Goal: Register for event/course

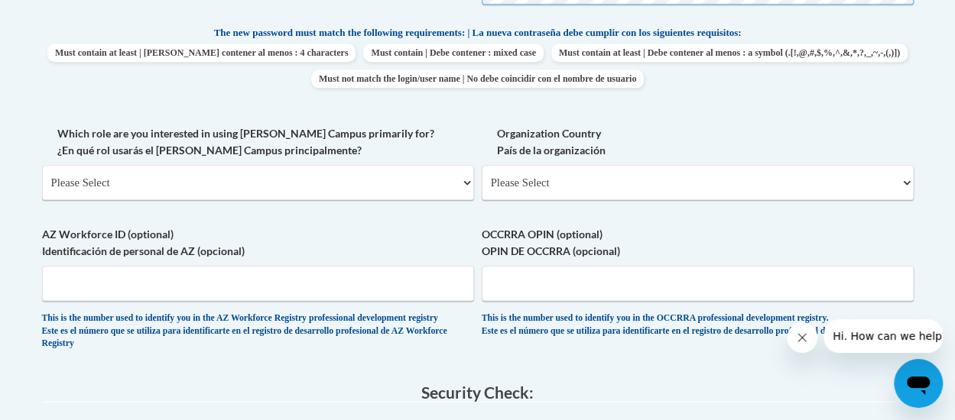
scroll to position [813, 0]
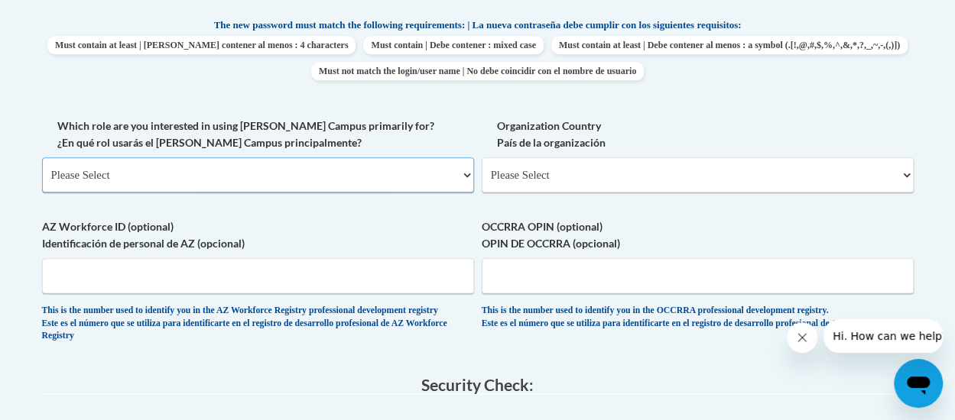
click at [466, 174] on select "Please Select College/University | Colegio/Universidad Community/Nonprofit Part…" at bounding box center [258, 174] width 432 height 35
select select "fbf2d438-af2f-41f8-98f1-81c410e29de3"
click at [42, 157] on select "Please Select College/University | Colegio/Universidad Community/Nonprofit Part…" at bounding box center [258, 174] width 432 height 35
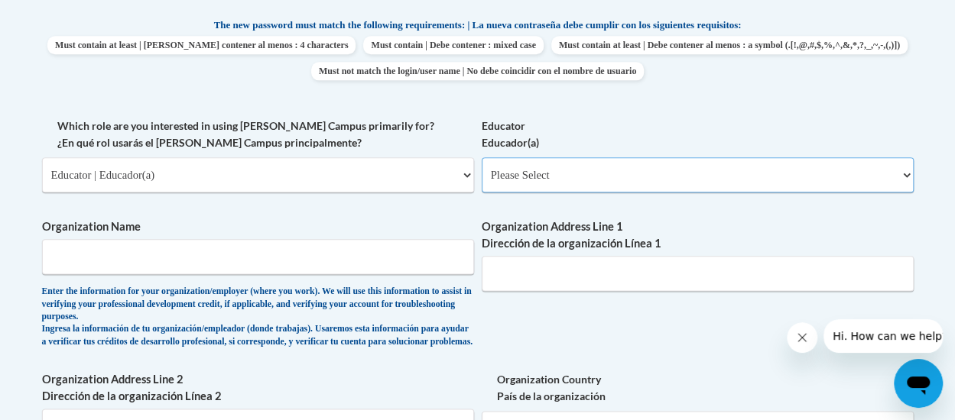
click at [908, 177] on select "Please Select Early Learning/Daycare Teacher/Family Home Care Provider | Maestr…" at bounding box center [698, 174] width 432 height 35
select select "8e1a676a-2f1d-4924-8ba1-6ffde03e8dcb"
click at [482, 157] on select "Please Select Early Learning/Daycare Teacher/Family Home Care Provider | Maestr…" at bounding box center [698, 174] width 432 height 35
click at [152, 259] on input "Organization Name" at bounding box center [258, 256] width 432 height 35
type input "Miller County Care Academy"
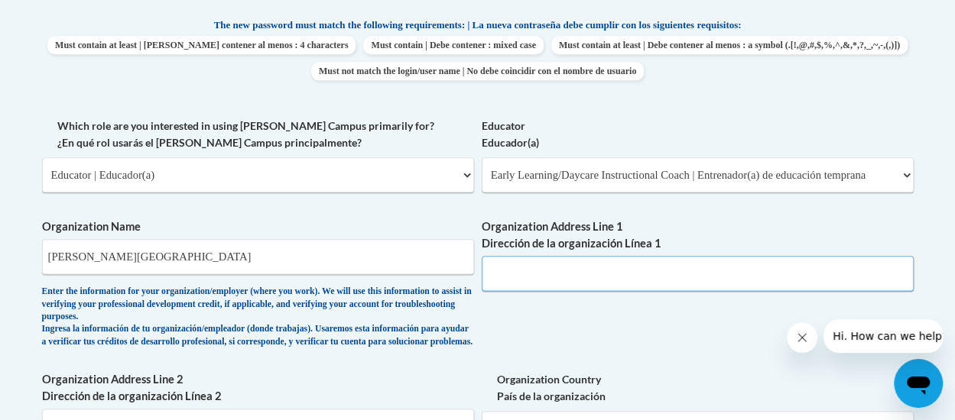
click at [602, 274] on input "Organization Address Line 1 Dirección de la organización Línea 1" at bounding box center [698, 273] width 432 height 35
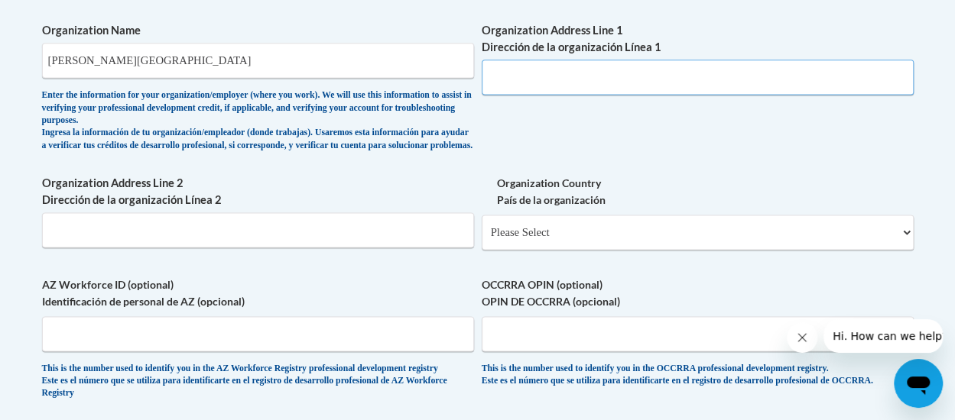
scroll to position [1035, 0]
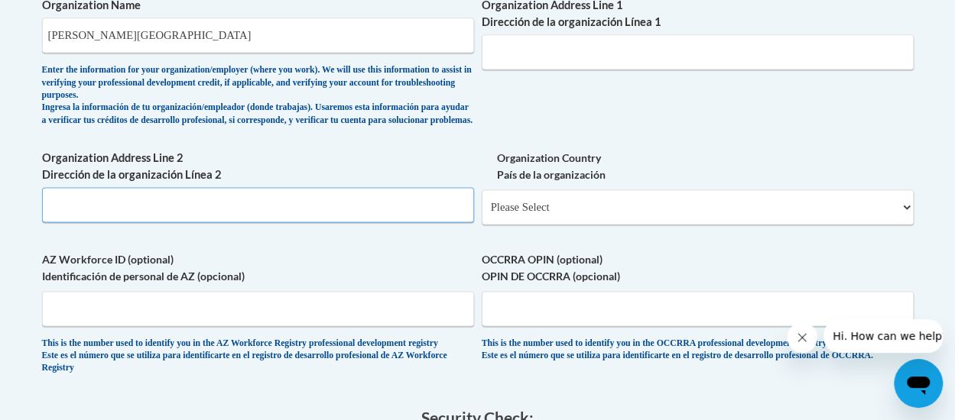
click at [122, 211] on input "Organization Address Line 2 Dirección de la organización Línea 2" at bounding box center [258, 204] width 432 height 35
type input "215 Delores Street"
click at [902, 222] on select "Please Select United States | Estados Unidos Outside of the United States | Fue…" at bounding box center [698, 207] width 432 height 35
select select "ad49bcad-a171-4b2e-b99c-48b446064914"
click at [482, 201] on select "Please Select United States | Estados Unidos Outside of the United States | Fue…" at bounding box center [698, 207] width 432 height 35
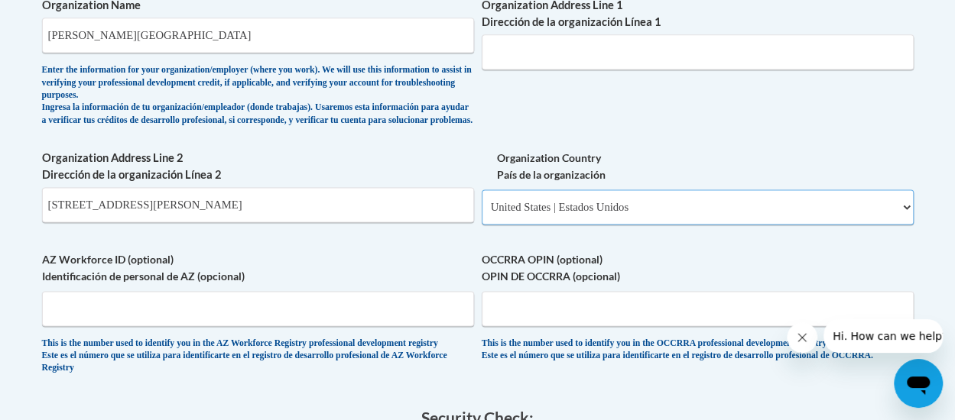
select select
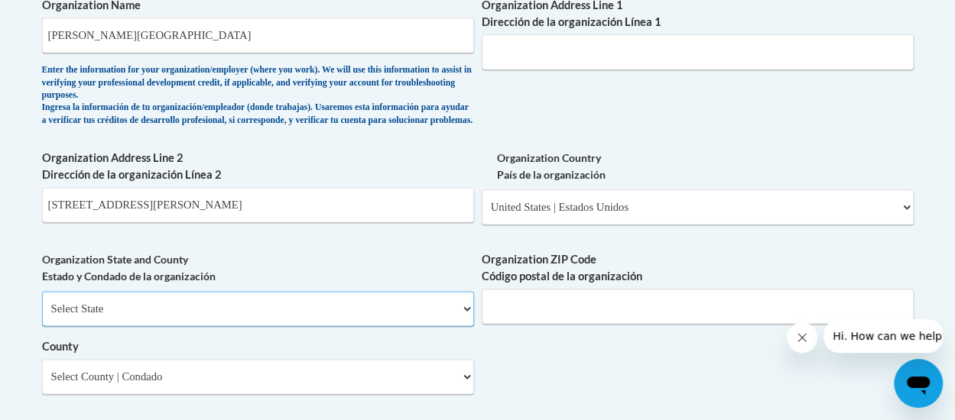
click at [461, 323] on select "Select State Alabama Alaska Arizona Arkansas California Colorado Connecticut De…" at bounding box center [258, 308] width 432 height 35
select select "Georgia"
click at [42, 303] on select "Select State Alabama Alaska Arizona Arkansas California Colorado Connecticut De…" at bounding box center [258, 308] width 432 height 35
click at [667, 321] on input "Organization ZIP Code Código postal de la organización" at bounding box center [698, 306] width 432 height 35
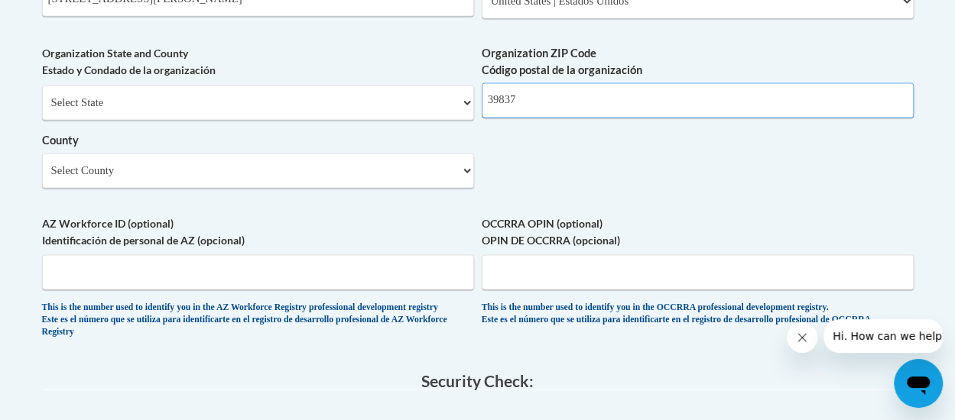
scroll to position [1247, 0]
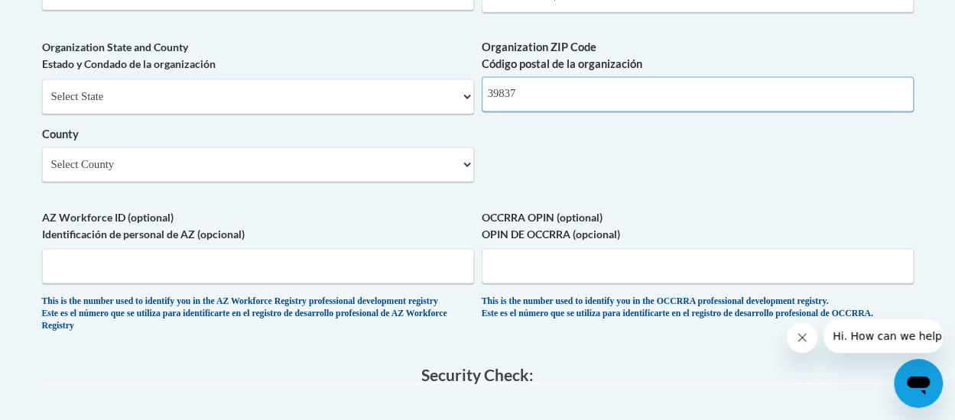
type input "39837"
click at [463, 175] on select "Select County Appling Atkinson Bacon Baker Baldwin Banks Barrow Bartow Ben Hill…" at bounding box center [258, 164] width 432 height 35
select select "Miller"
click at [42, 158] on select "Select County Appling Atkinson Bacon Baker Baldwin Banks Barrow Bartow Ben Hill…" at bounding box center [258, 164] width 432 height 35
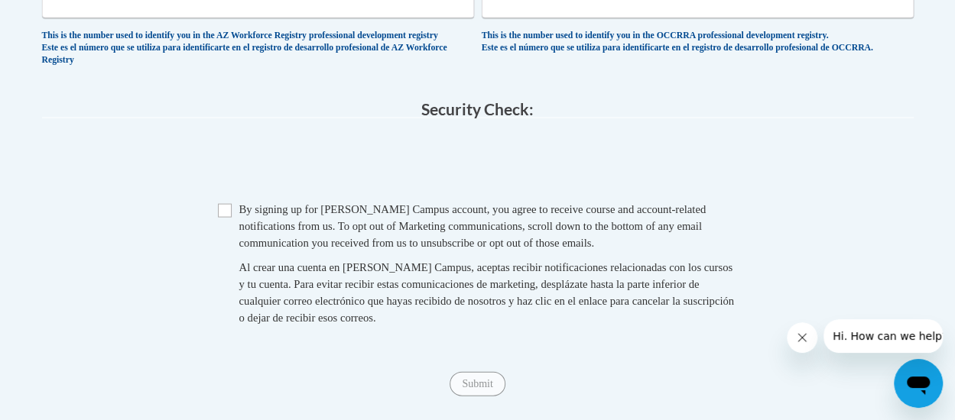
scroll to position [1516, 0]
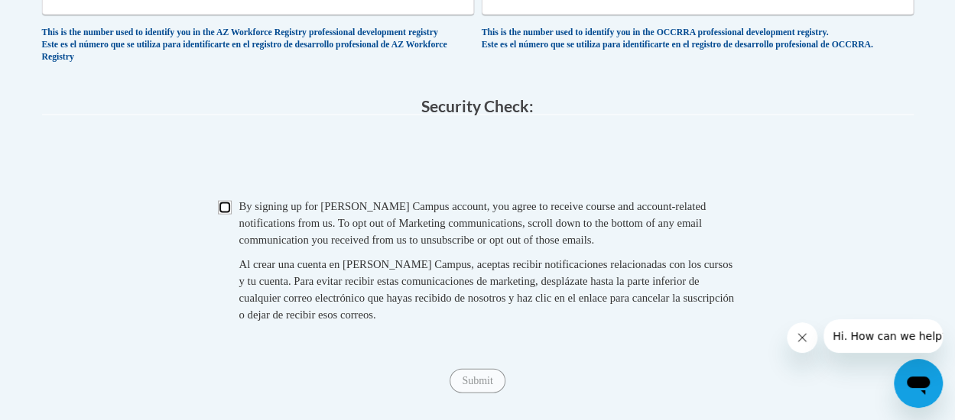
click at [218, 215] on input "Checkbox" at bounding box center [225, 208] width 14 height 14
checkbox input "true"
click at [475, 386] on span "Submit" at bounding box center [476, 380] width 55 height 12
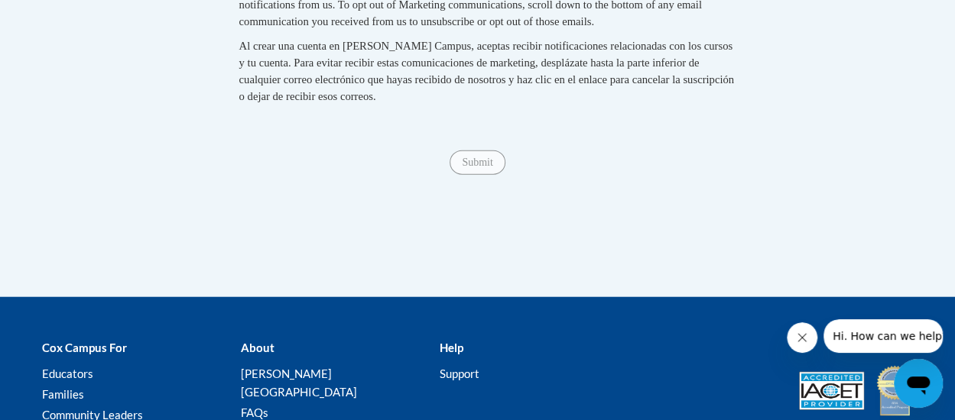
scroll to position [1737, 0]
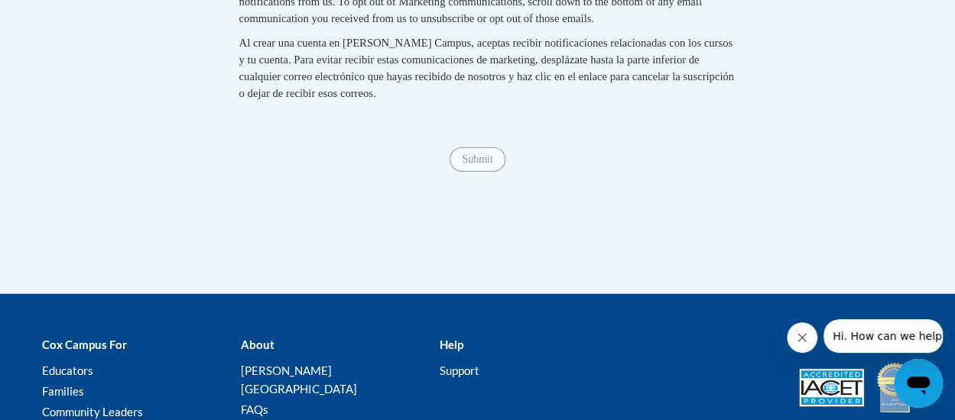
click at [495, 164] on span "Submit" at bounding box center [476, 158] width 55 height 12
click at [478, 164] on span "Submit" at bounding box center [476, 158] width 55 height 12
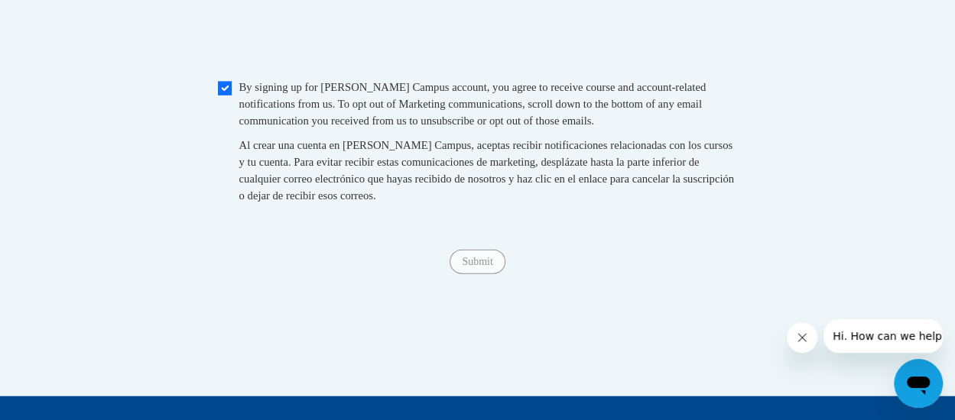
scroll to position [1656, 0]
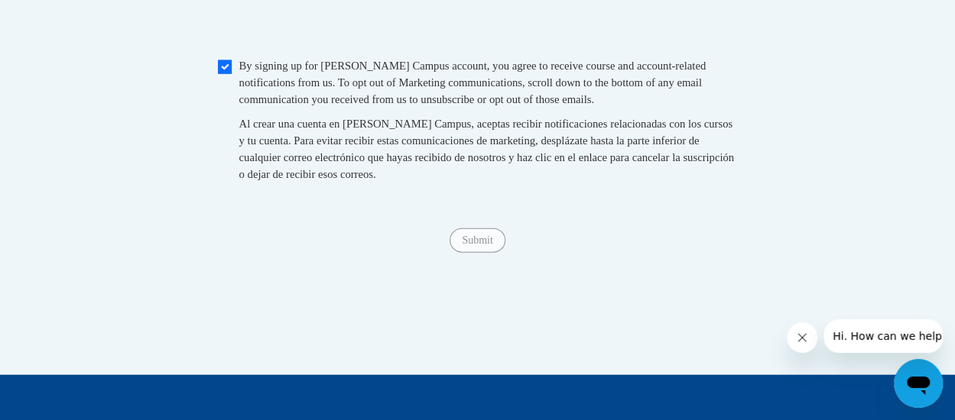
click at [489, 245] on span "Submit" at bounding box center [476, 239] width 55 height 12
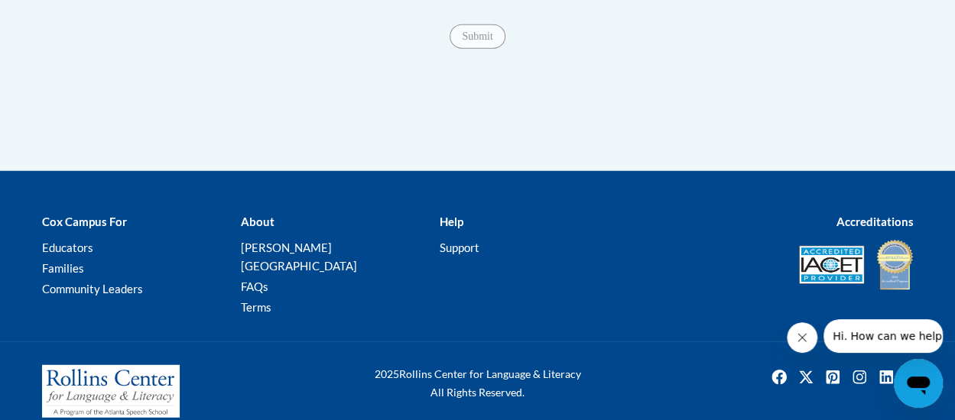
scroll to position [1870, 0]
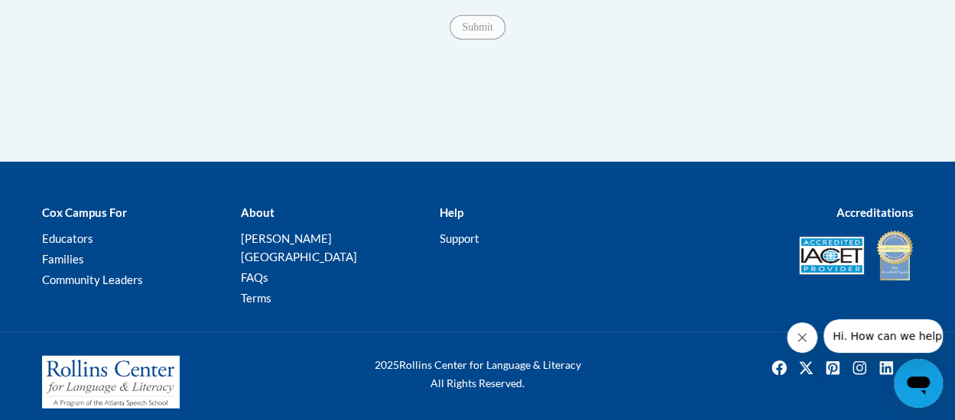
click at [472, 32] on span "Submit" at bounding box center [476, 26] width 55 height 12
click at [471, 32] on span "Submit" at bounding box center [476, 26] width 55 height 12
click at [475, 40] on div "Submit Submit" at bounding box center [477, 27] width 871 height 24
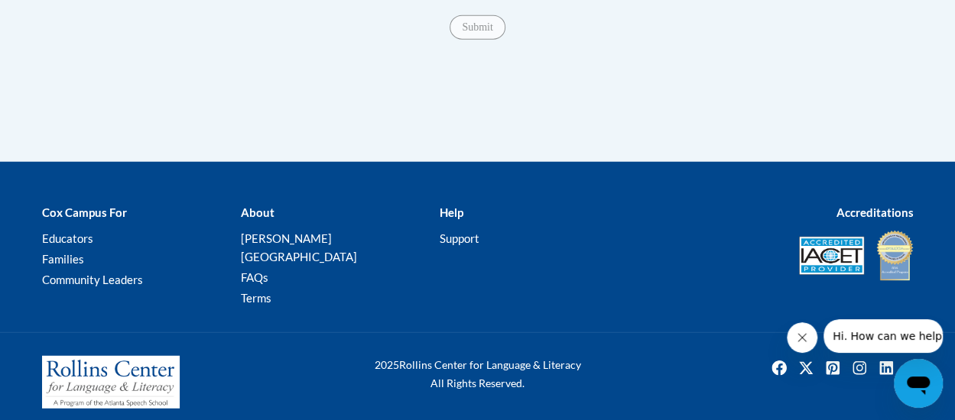
click at [475, 40] on div "Submit Submit" at bounding box center [477, 27] width 871 height 24
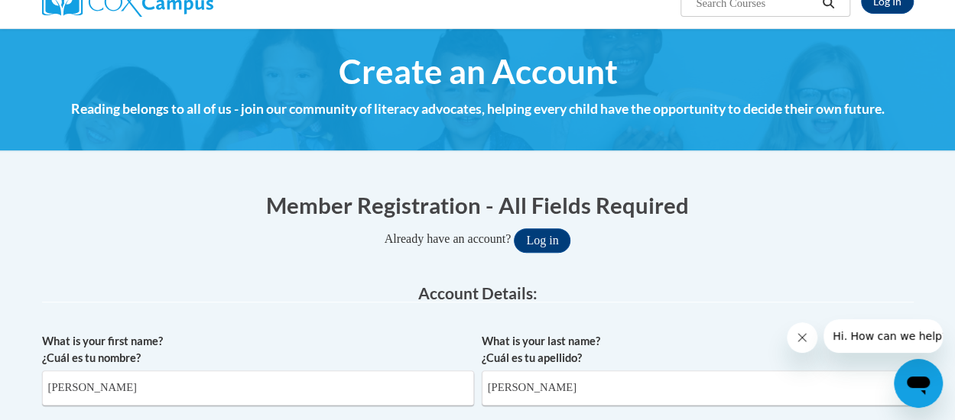
scroll to position [0, 0]
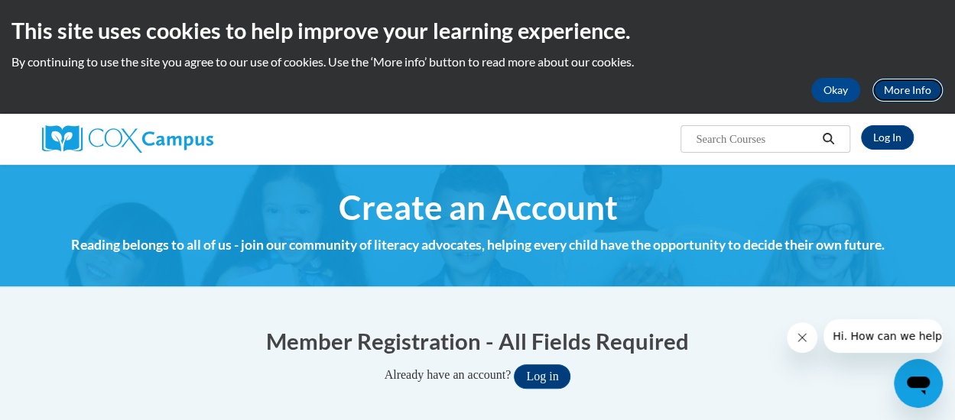
click at [909, 97] on link "More Info" at bounding box center [907, 90] width 72 height 24
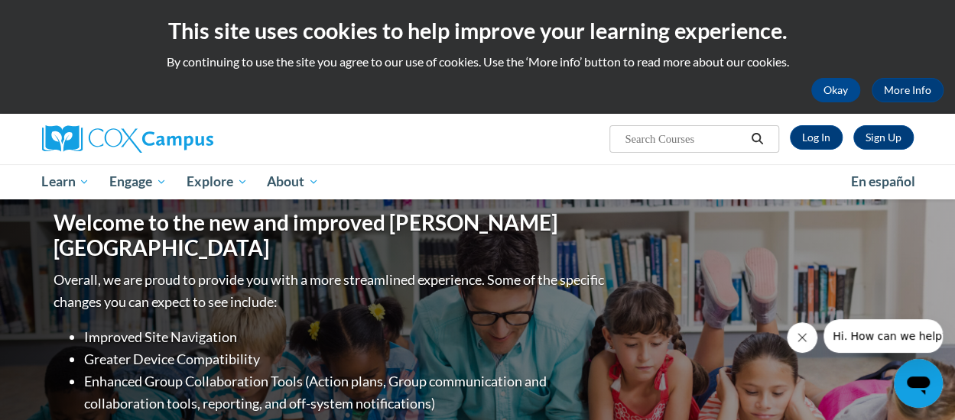
scroll to position [23, 0]
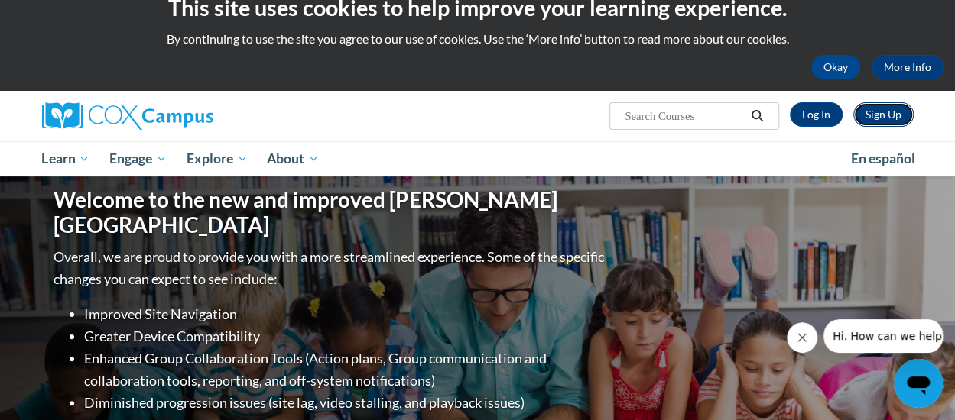
click at [895, 109] on link "Sign Up" at bounding box center [883, 114] width 60 height 24
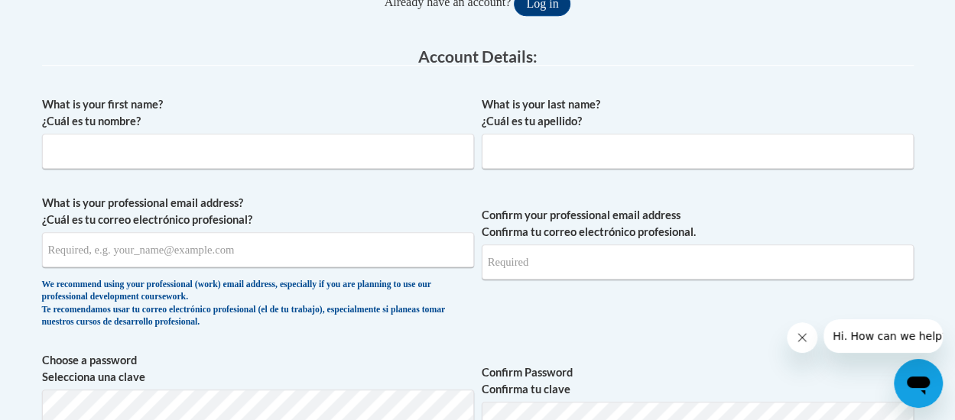
scroll to position [383, 0]
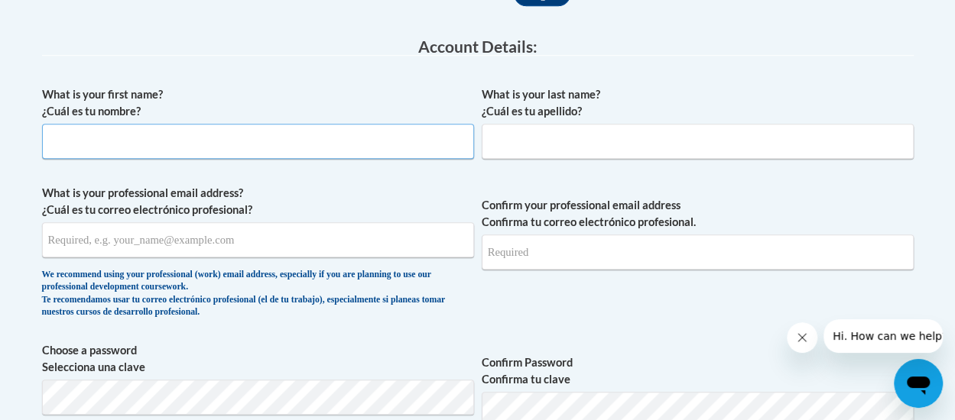
click at [48, 141] on input "What is your first name? ¿Cuál es tu nombre?" at bounding box center [258, 141] width 432 height 35
type input "[PERSON_NAME]"
type input "George"
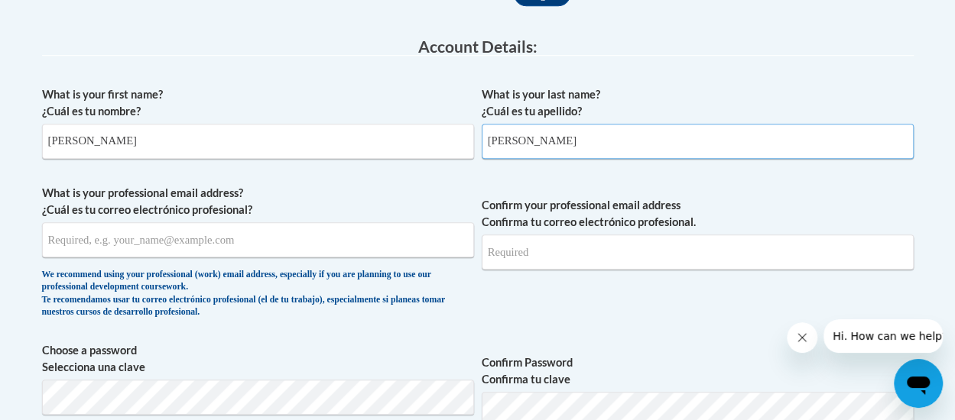
type input "30110940@brighthorizons.com"
type input "Yolandageorge229@gmail.com"
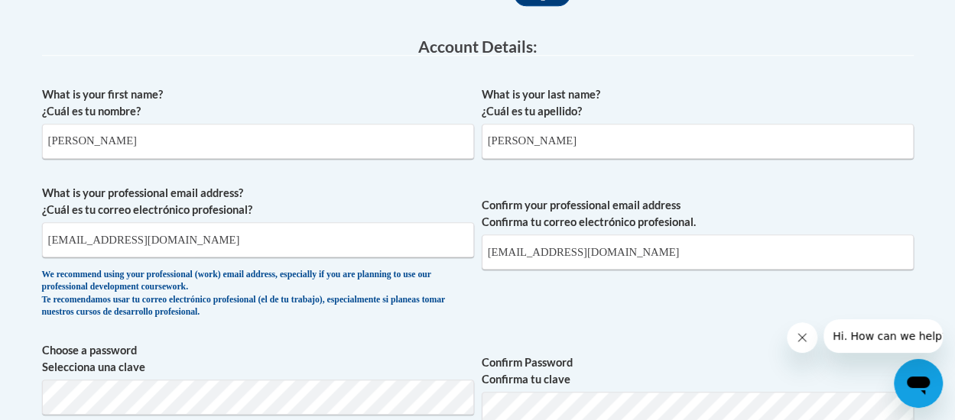
select select "ad49bcad-a171-4b2e-b99c-48b446064914"
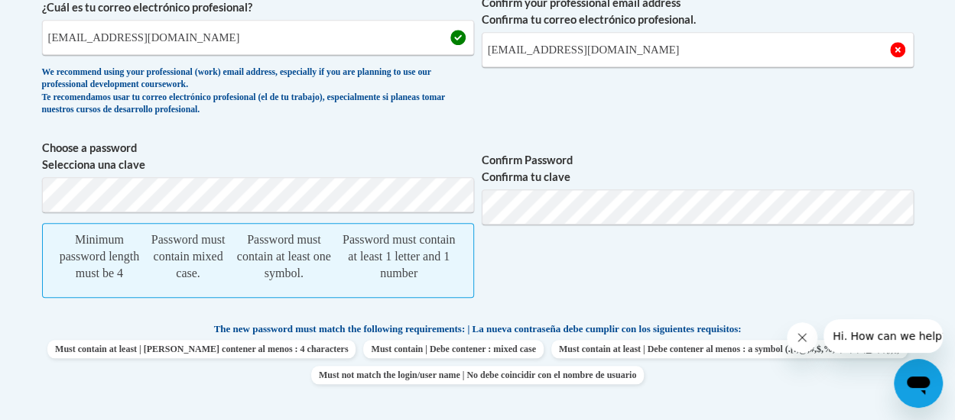
scroll to position [591, 0]
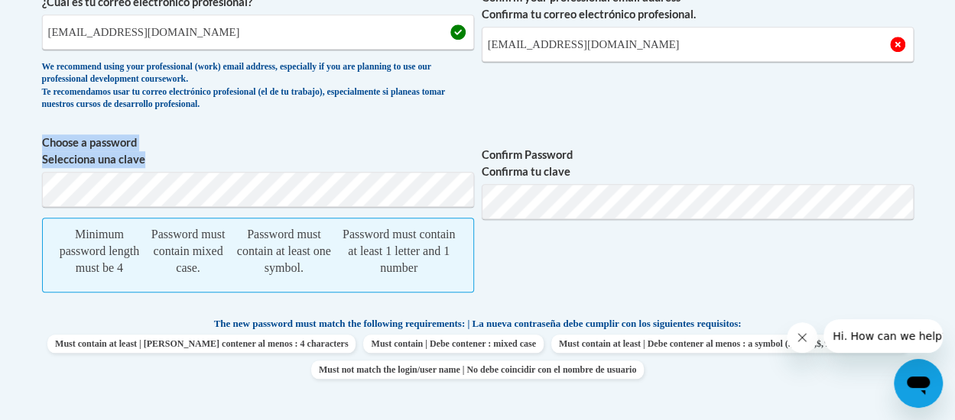
click at [57, 189] on span "Choose a password Selecciona una clave Minimum password length must be 4 Passwo…" at bounding box center [258, 222] width 432 height 174
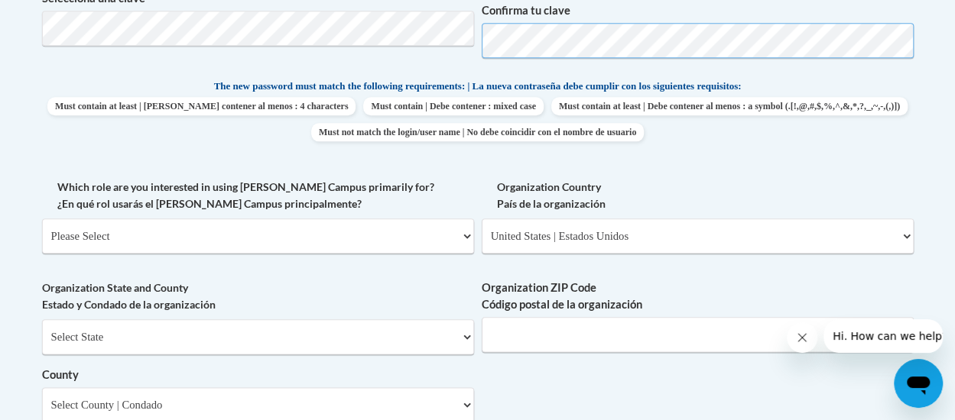
scroll to position [757, 0]
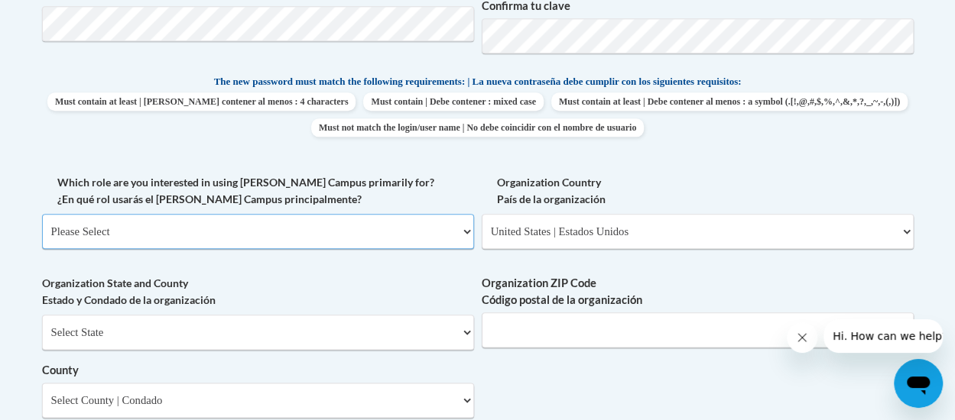
click at [464, 231] on select "Please Select College/University | Colegio/Universidad Community/Nonprofit Part…" at bounding box center [258, 231] width 432 height 35
select select "fbf2d438-af2f-41f8-98f1-81c410e29de3"
click at [42, 214] on select "Please Select College/University | Colegio/Universidad Community/Nonprofit Part…" at bounding box center [258, 231] width 432 height 35
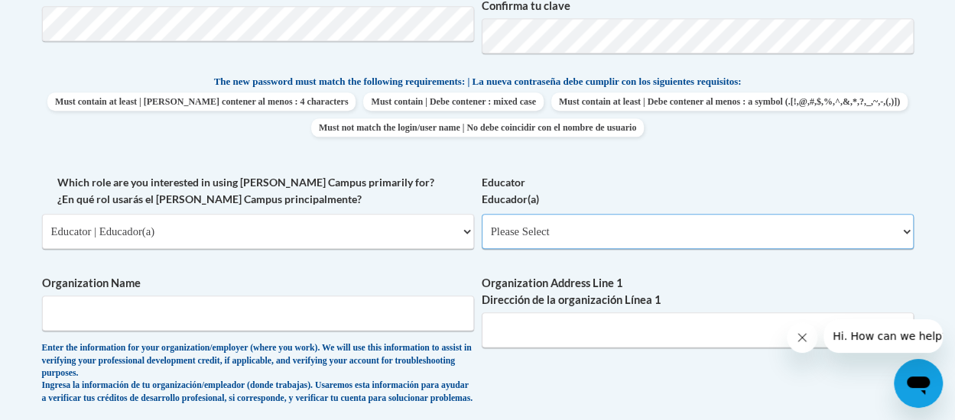
click at [908, 232] on select "Please Select Early Learning/Daycare Teacher/Family Home Care Provider | Maestr…" at bounding box center [698, 231] width 432 height 35
select select "5e2af403-4f2c-4e49-a02f-103e55d7b75b"
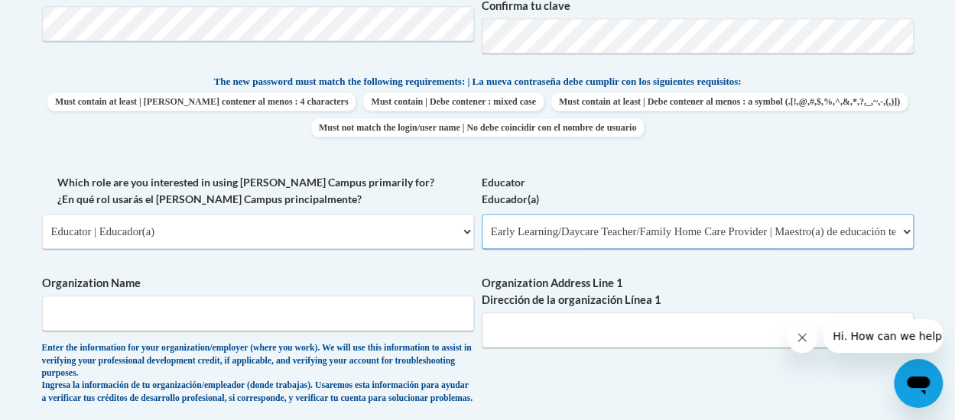
click at [482, 214] on select "Please Select Early Learning/Daycare Teacher/Family Home Care Provider | Maestr…" at bounding box center [698, 231] width 432 height 35
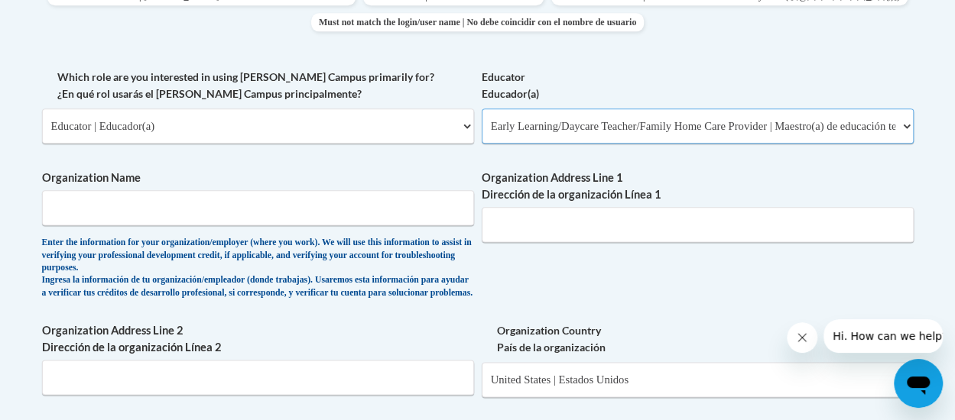
scroll to position [893, 0]
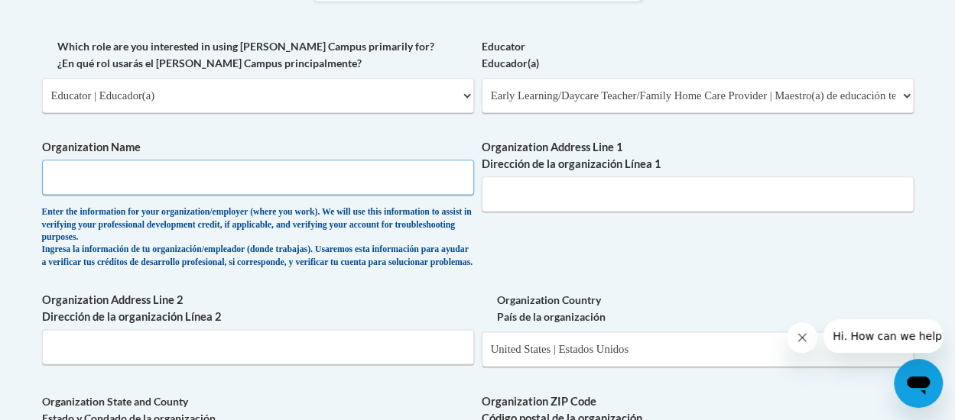
click at [94, 166] on input "Organization Name" at bounding box center [258, 177] width 432 height 35
type input "Miller County Care Academy"
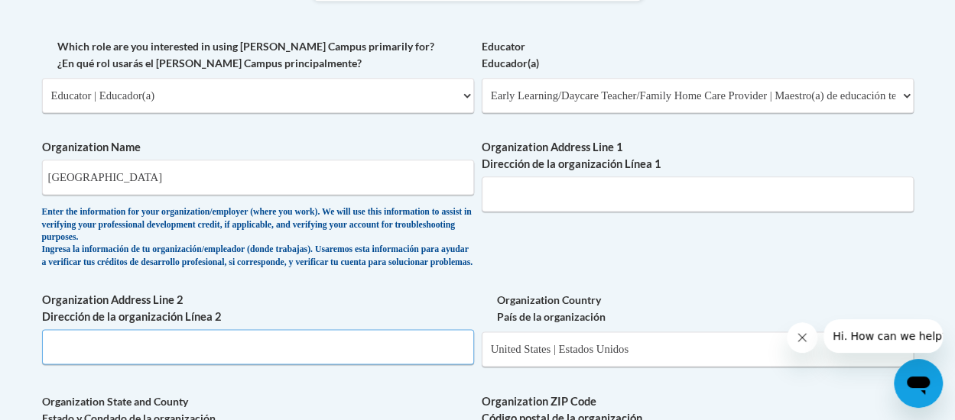
type input "[STREET_ADDRESS][PERSON_NAME]"
type input "39837"
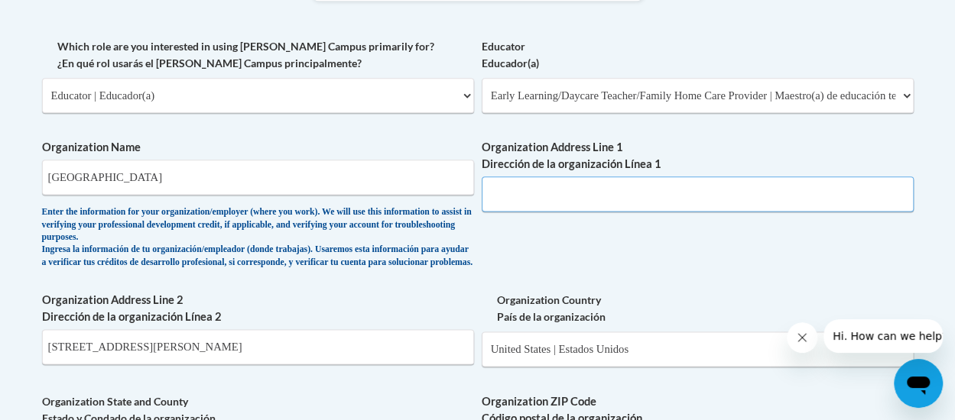
click at [573, 196] on input "Organization Address Line 1 Dirección de la organización Línea 1" at bounding box center [698, 194] width 432 height 35
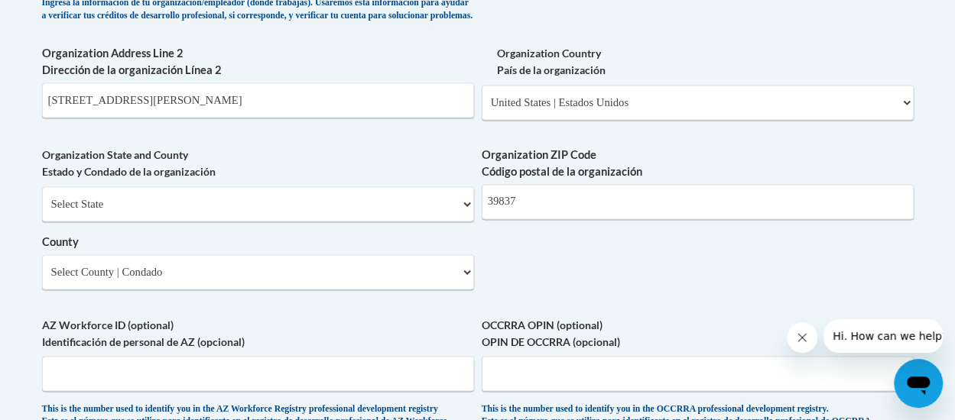
scroll to position [1158, 0]
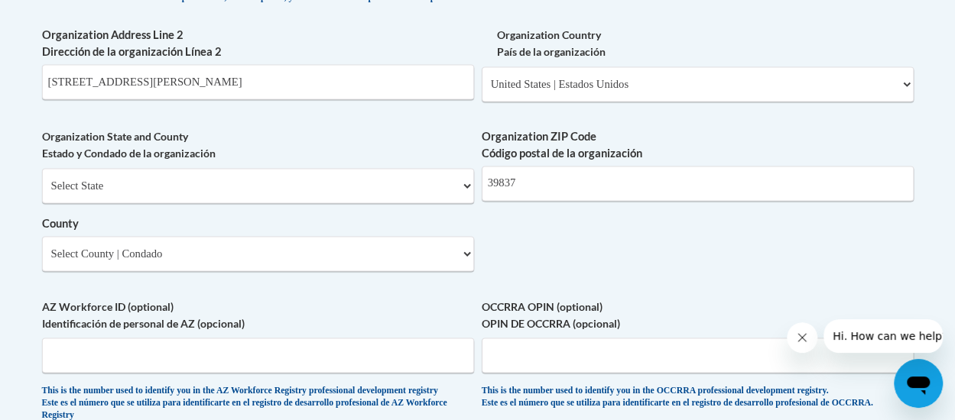
type input "215 Delores Street"
click at [466, 200] on select "Select State Alabama Alaska Arizona Arkansas California Colorado Connecticut De…" at bounding box center [258, 185] width 432 height 35
select select "Georgia"
click at [42, 180] on select "Select State Alabama Alaska Arizona Arkansas California Colorado Connecticut De…" at bounding box center [258, 185] width 432 height 35
click at [465, 268] on select "Select County Appling Atkinson Bacon Baker Baldwin Banks Barrow Bartow Ben Hill…" at bounding box center [258, 253] width 432 height 35
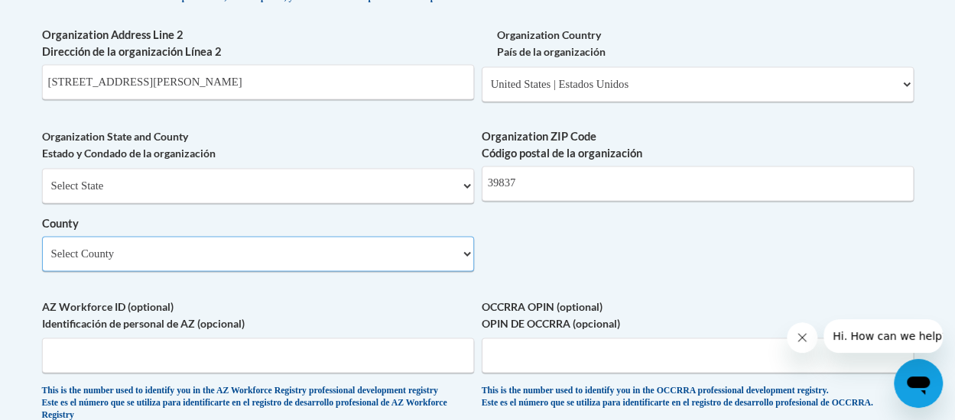
select select "Miller"
click at [42, 248] on select "Select County Appling Atkinson Bacon Baker Baldwin Banks Barrow Bartow Ben Hill…" at bounding box center [258, 253] width 432 height 35
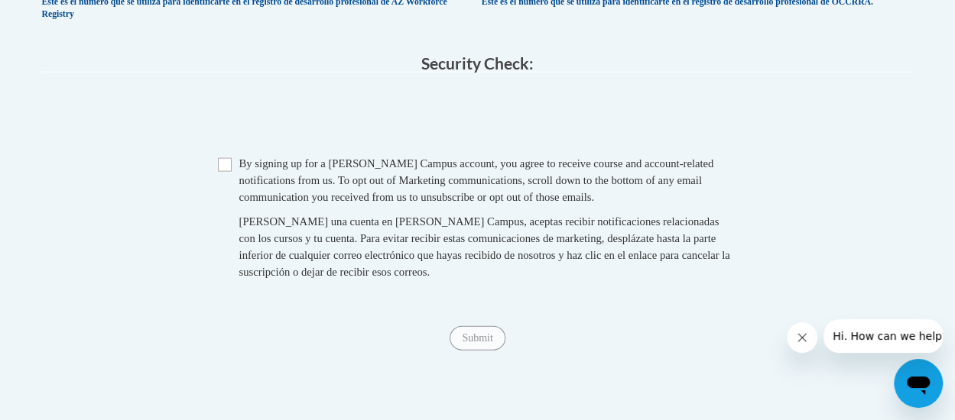
scroll to position [1601, 0]
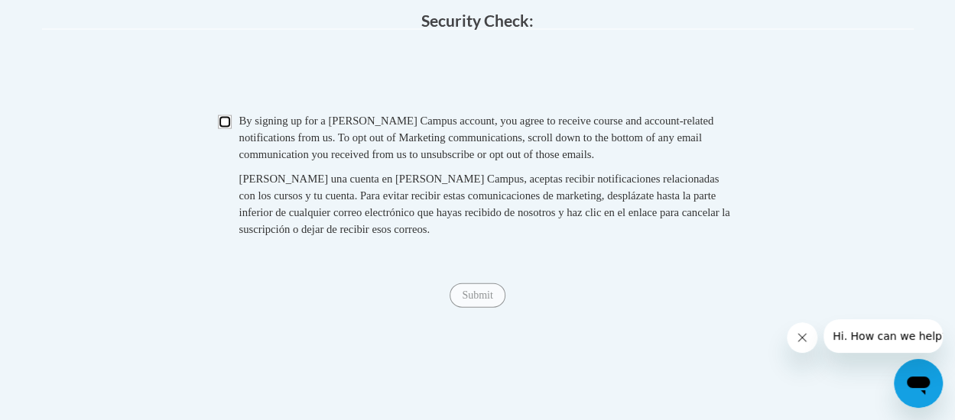
click at [226, 129] on input "Checkbox" at bounding box center [225, 122] width 14 height 14
click at [480, 300] on span "Submit" at bounding box center [476, 294] width 55 height 12
drag, startPoint x: 480, startPoint y: 325, endPoint x: 483, endPoint y: 300, distance: 25.4
click at [222, 129] on input "Checkbox" at bounding box center [225, 122] width 14 height 14
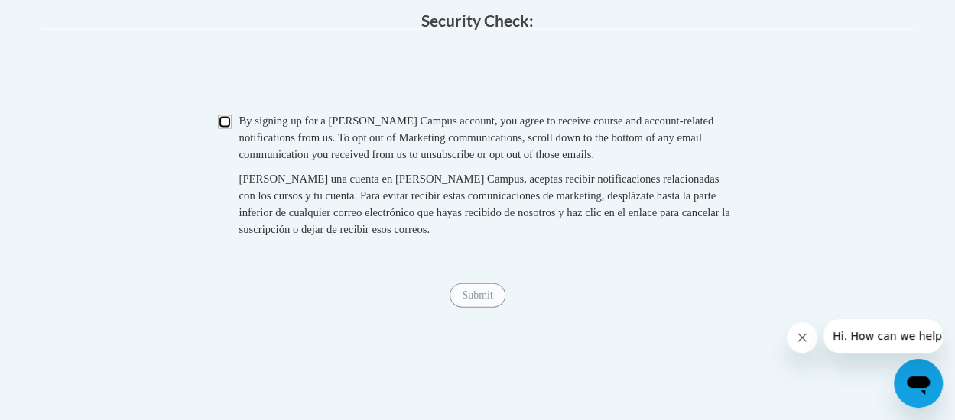
click at [228, 129] on input "Checkbox" at bounding box center [225, 122] width 14 height 14
checkbox input "true"
click at [488, 300] on span "Submit" at bounding box center [476, 294] width 55 height 12
click at [463, 300] on span "Submit" at bounding box center [476, 294] width 55 height 12
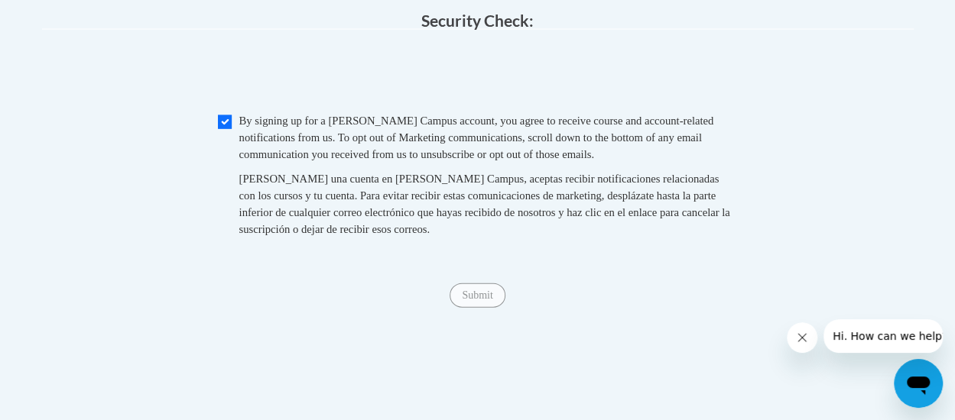
click at [930, 342] on span "Hi. How can we help?" at bounding box center [889, 336] width 115 height 12
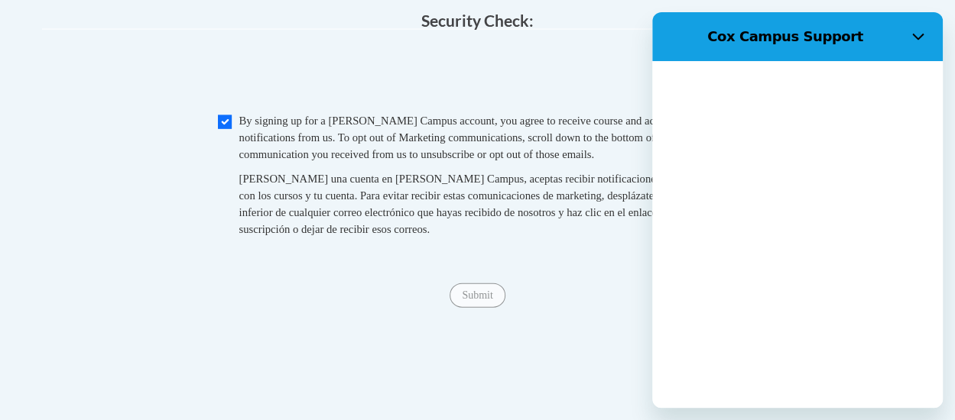
scroll to position [0, 0]
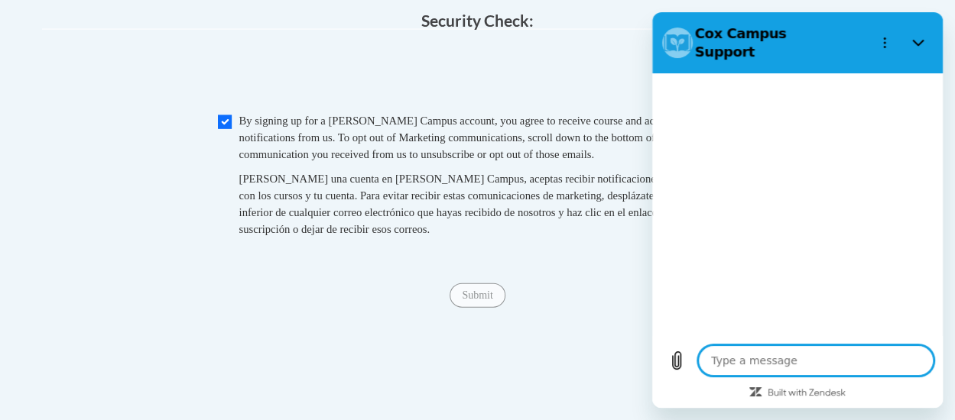
type textarea "x"
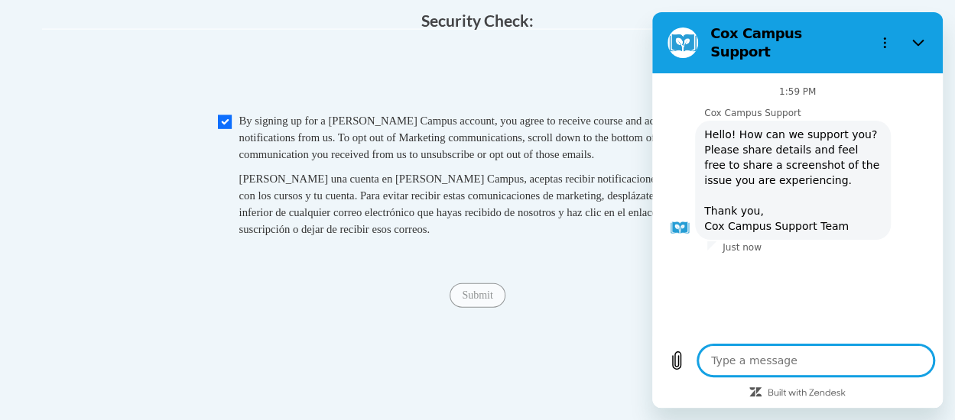
type textarea "i"
type textarea "x"
type textarea "i"
type textarea "x"
type textarea "i a"
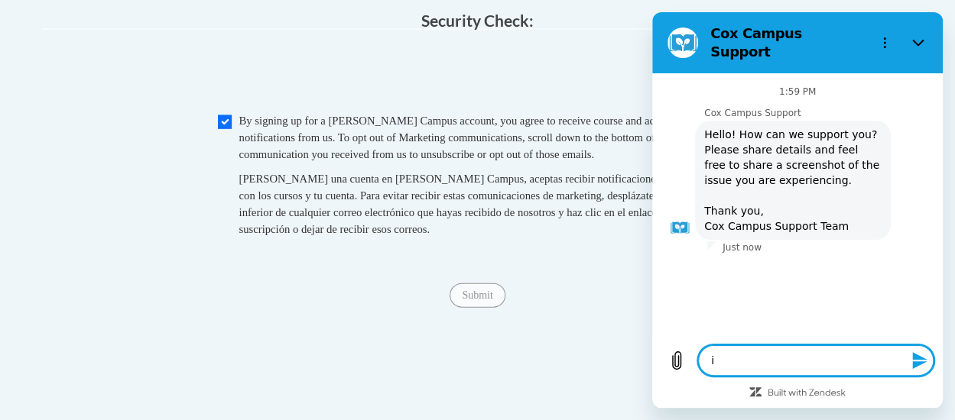
type textarea "x"
type textarea "i am"
type textarea "x"
type textarea "i am"
type textarea "x"
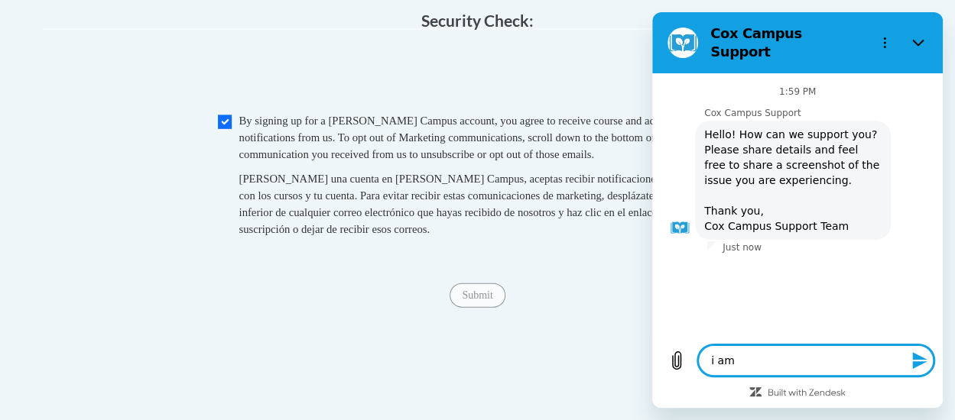
type textarea "i am t"
type textarea "x"
type textarea "i am tr"
type textarea "x"
type textarea "i am try"
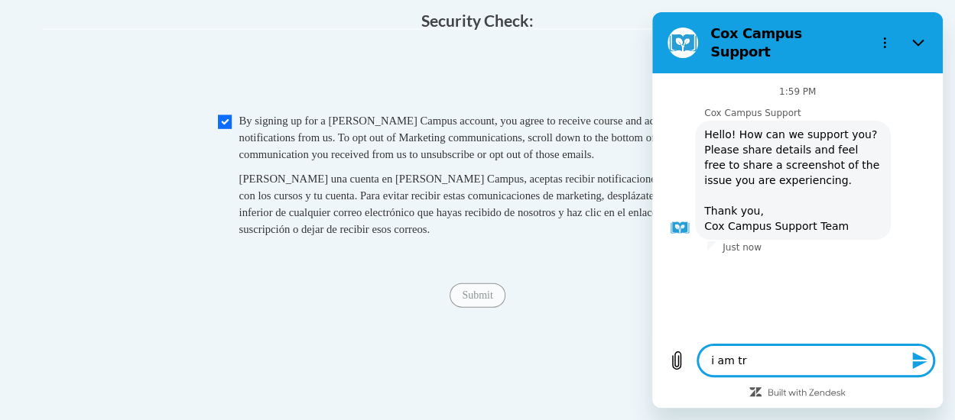
type textarea "x"
type textarea "i am tryi"
type textarea "x"
type textarea "i am tryin"
type textarea "x"
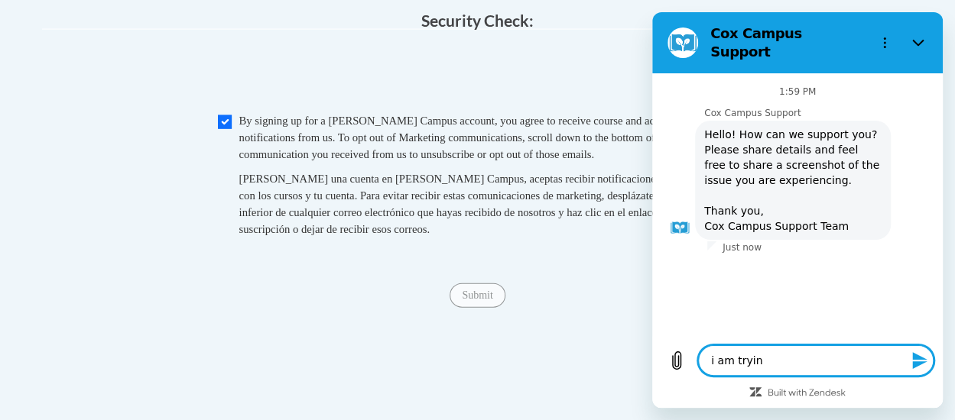
type textarea "i am trying"
type textarea "x"
type textarea "i am trying"
type textarea "x"
type textarea "i am trying t"
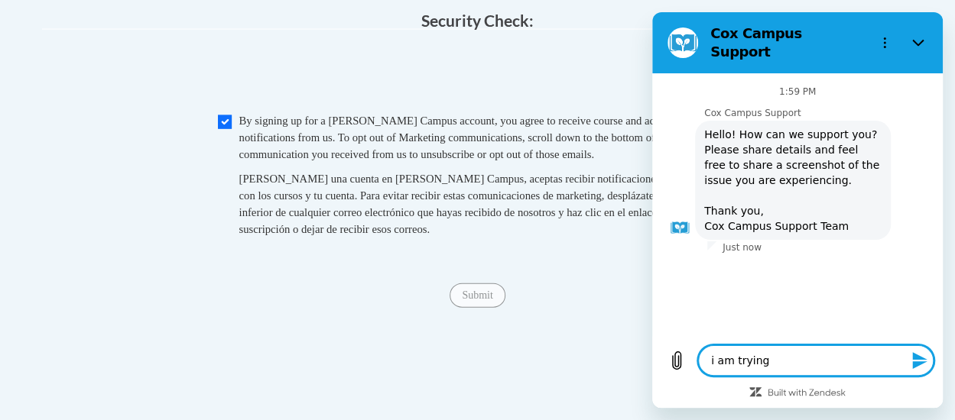
type textarea "x"
type textarea "i am trying to"
type textarea "x"
type textarea "i am trying to"
type textarea "x"
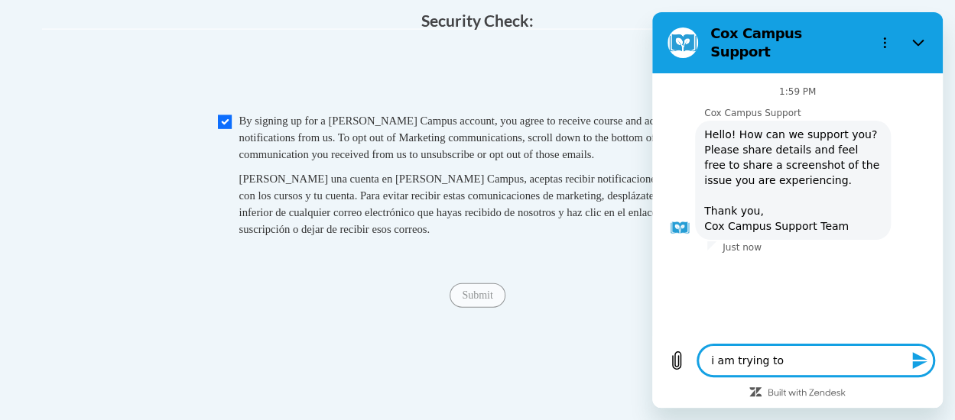
type textarea "i am trying to s"
type textarea "x"
type textarea "i am trying to si"
type textarea "x"
type textarea "i am trying to sig"
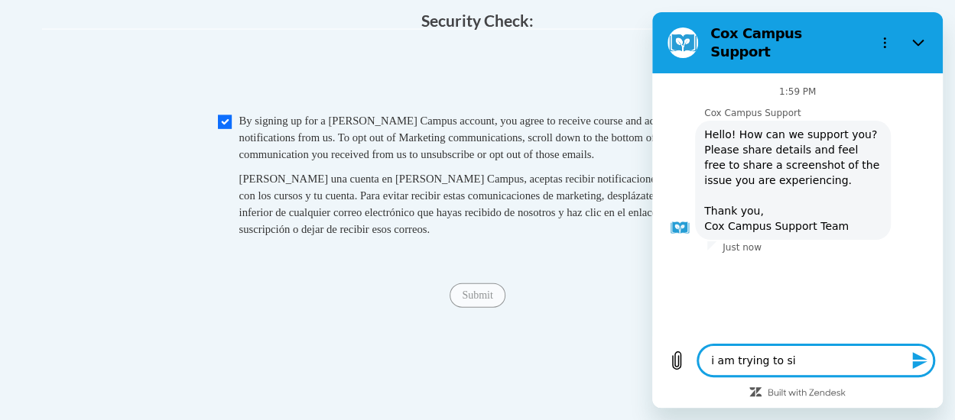
type textarea "x"
type textarea "i am trying to sign"
type textarea "x"
type textarea "i am trying to sign"
type textarea "x"
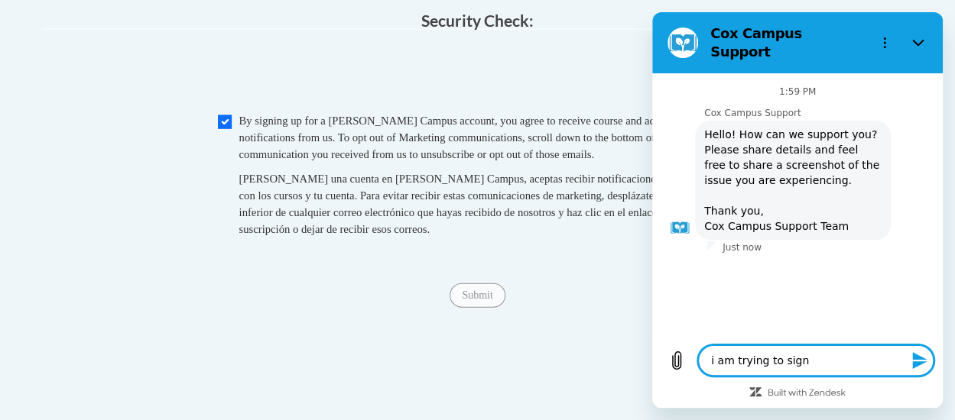
type textarea "i am trying to sign u"
type textarea "x"
type textarea "i am trying to sign up"
type textarea "x"
type textarea "i am trying to sign up"
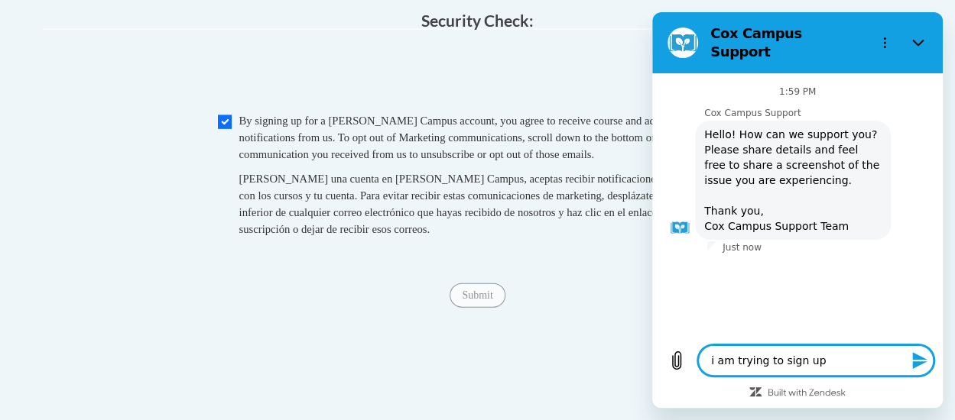
type textarea "x"
type textarea "i am trying to sign up f"
type textarea "x"
type textarea "i am trying to sign up fo"
type textarea "x"
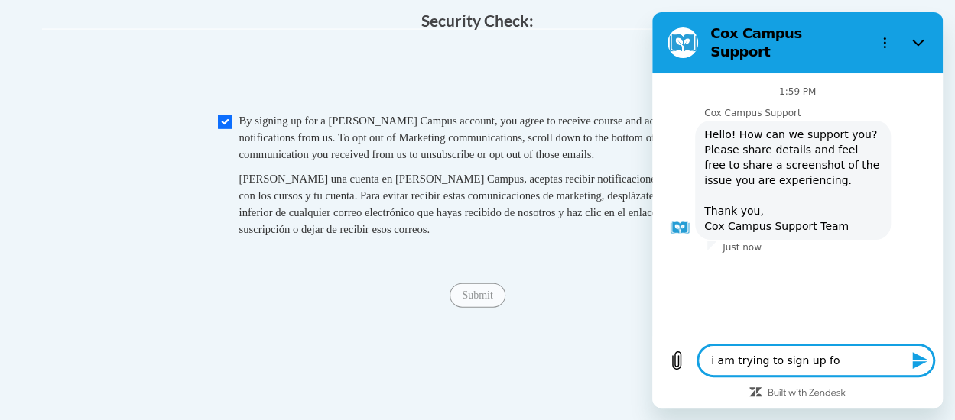
type textarea "i am trying to sign up fot"
type textarea "x"
type textarea "i am trying to sign up fo"
type textarea "x"
type textarea "i am trying to sign up f"
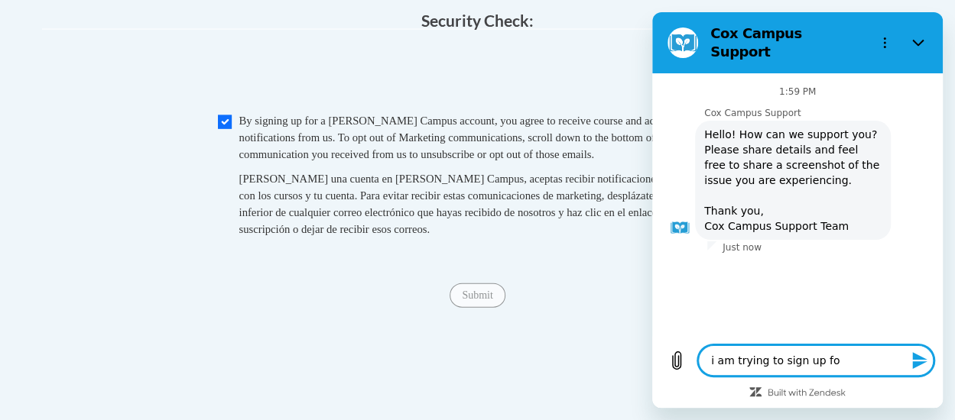
type textarea "x"
type textarea "i am trying to sign up fo"
type textarea "x"
type textarea "i am trying to sign up for"
type textarea "x"
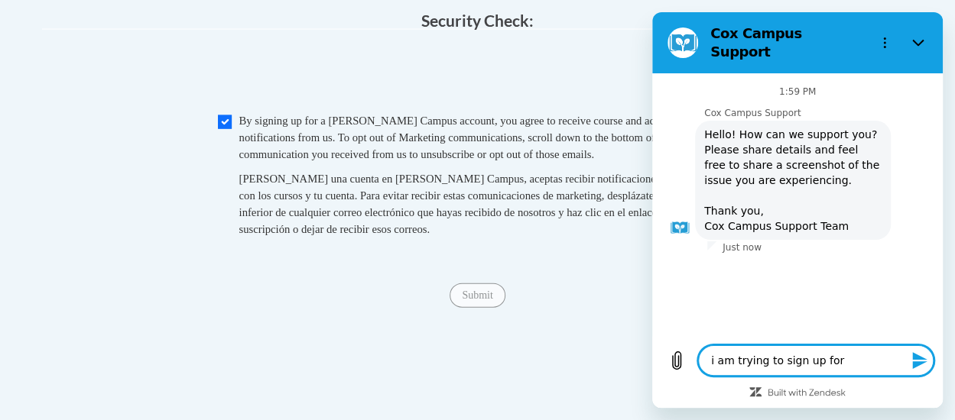
type textarea "i am trying to sign up for"
type textarea "x"
type textarea "i am trying to sign up for C"
type textarea "x"
type textarea "i am trying to sign up for Co"
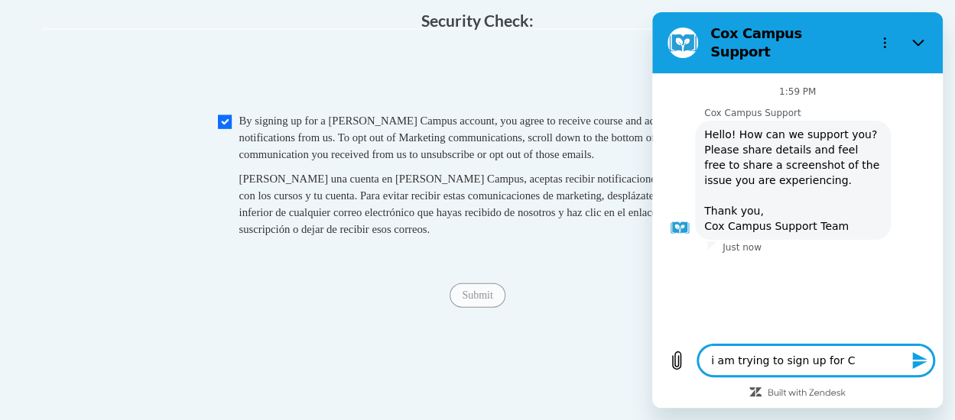
type textarea "x"
type textarea "i am trying to sign up for Cox"
type textarea "x"
type textarea "i am trying to sign up for Cox"
type textarea "x"
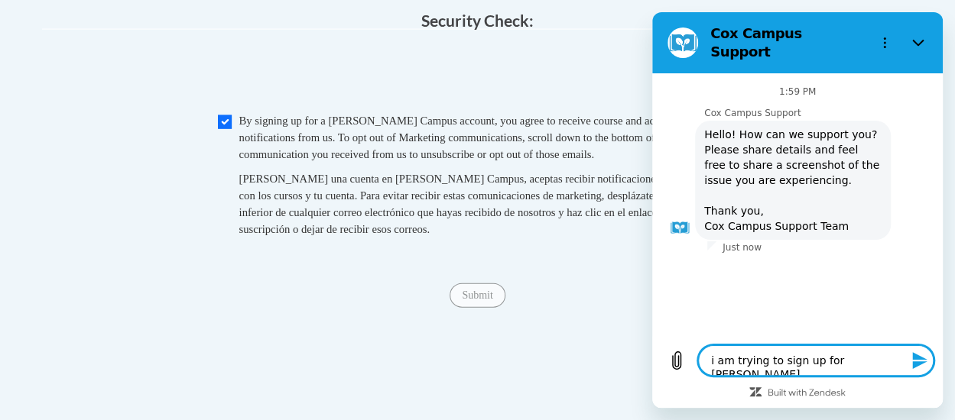
type textarea "i am trying to sign up for Cox C"
type textarea "x"
type textarea "i am trying to sign up for Cox Ca"
type textarea "x"
type textarea "i am trying to sign up for Cox Cam"
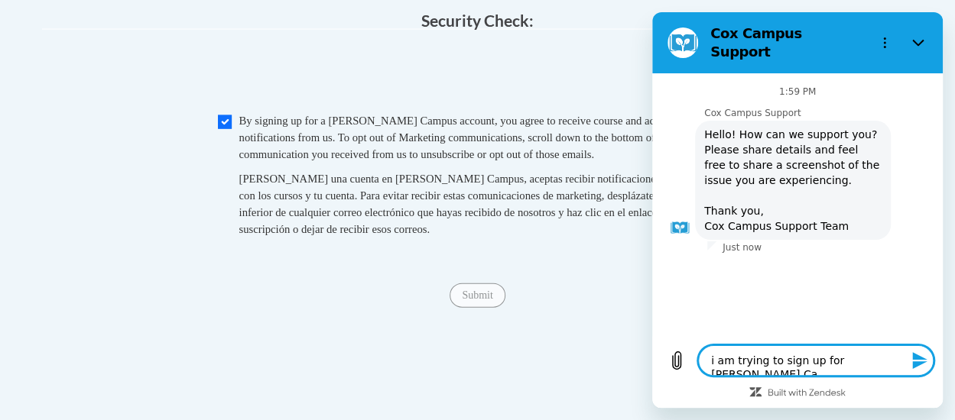
type textarea "x"
type textarea "i am trying to sign up for Cox Camp"
type textarea "x"
type textarea "i am trying to sign up for Cox Campu"
type textarea "x"
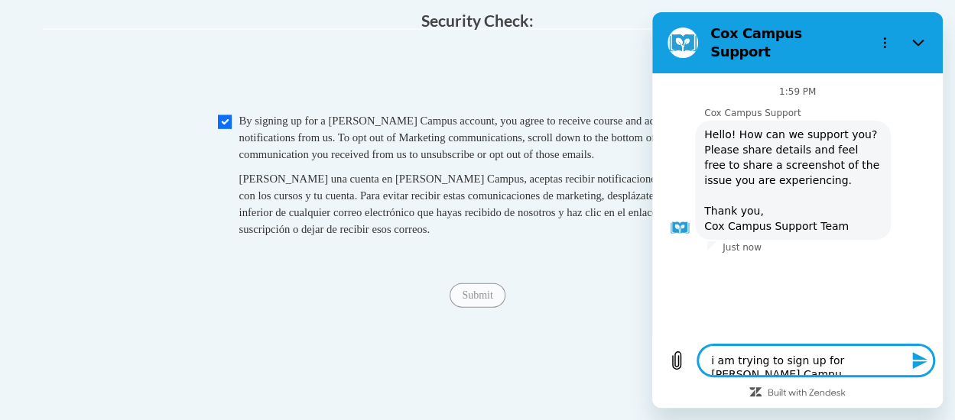
type textarea "i am trying to sign up for Cox Campus"
type textarea "x"
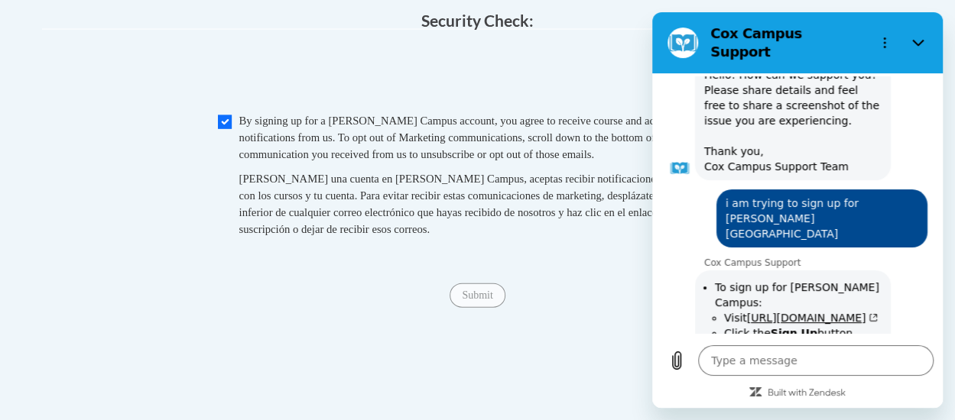
scroll to position [67, 0]
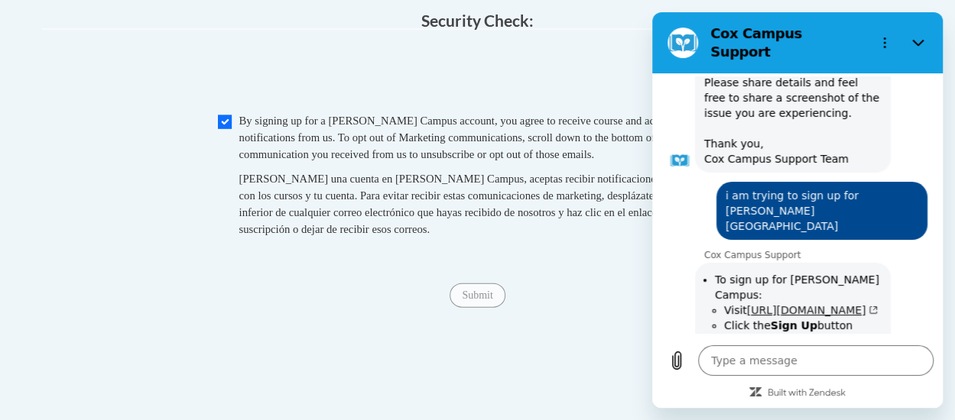
click at [809, 304] on link "https://lms.coxcampus.org/" at bounding box center [812, 310] width 131 height 12
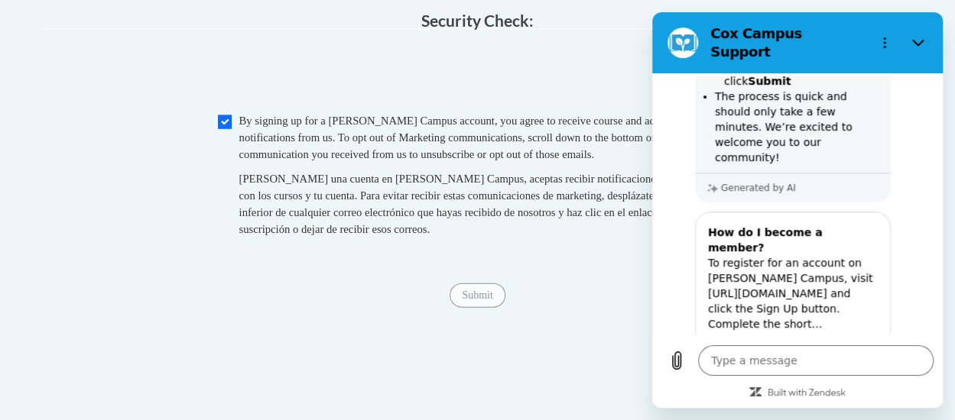
scroll to position [359, 0]
click at [774, 349] on link "View article" at bounding box center [793, 364] width 182 height 31
click at [921, 28] on button "Close" at bounding box center [918, 43] width 31 height 31
type textarea "x"
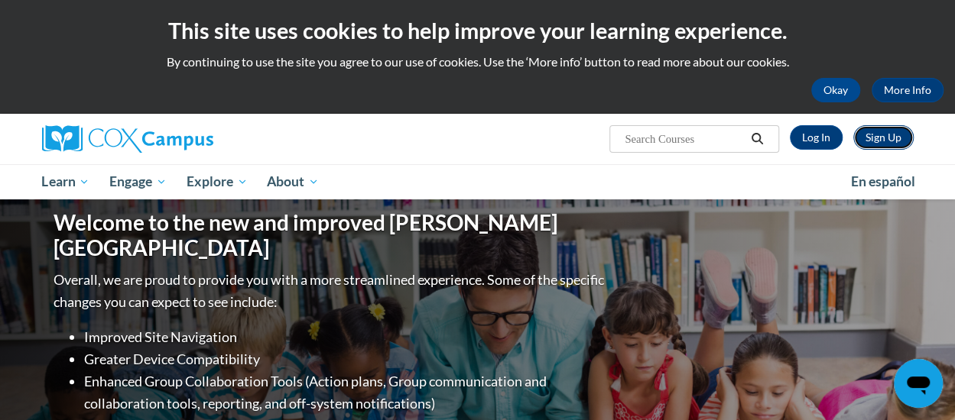
click at [894, 134] on link "Sign Up" at bounding box center [883, 137] width 60 height 24
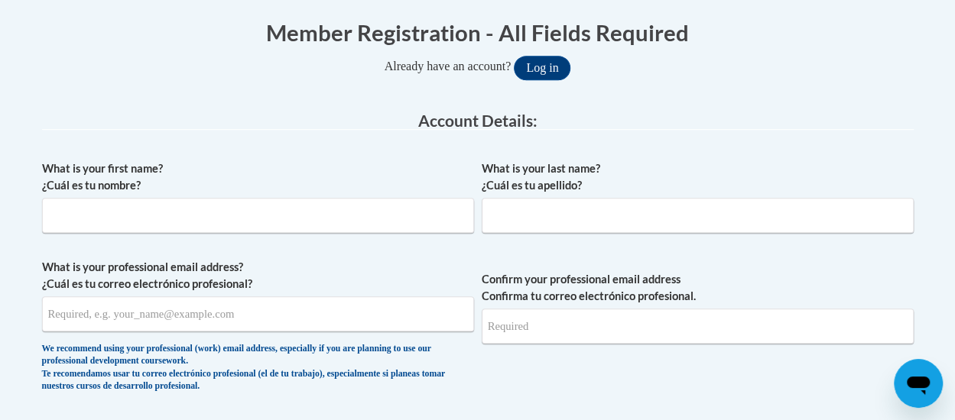
scroll to position [321, 0]
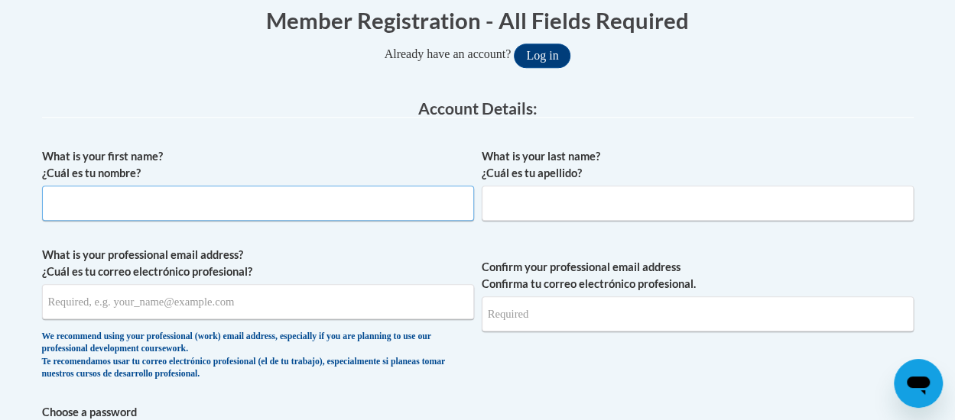
click at [78, 186] on input "What is your first name? ¿Cuál es tu nombre?" at bounding box center [258, 203] width 432 height 35
type input "Yolanda"
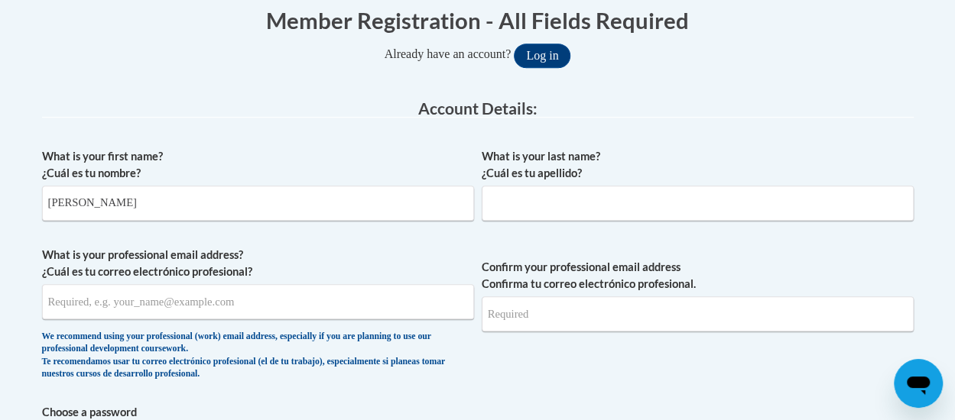
type input "George"
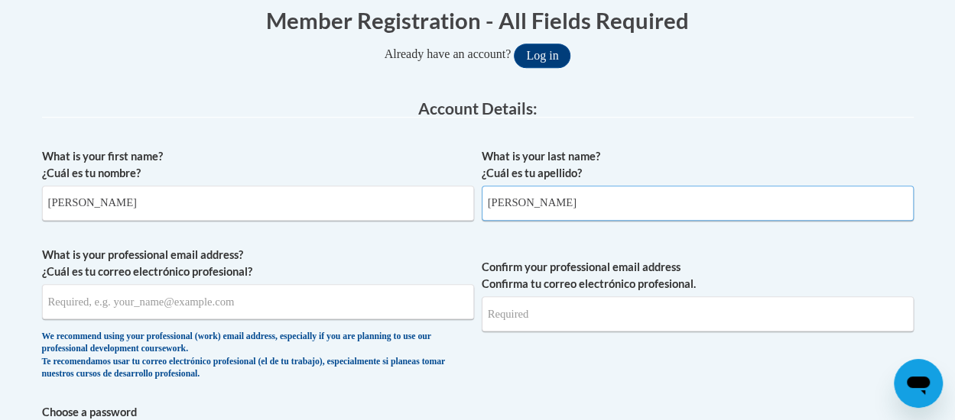
type input "30110940@brighthorizons.com"
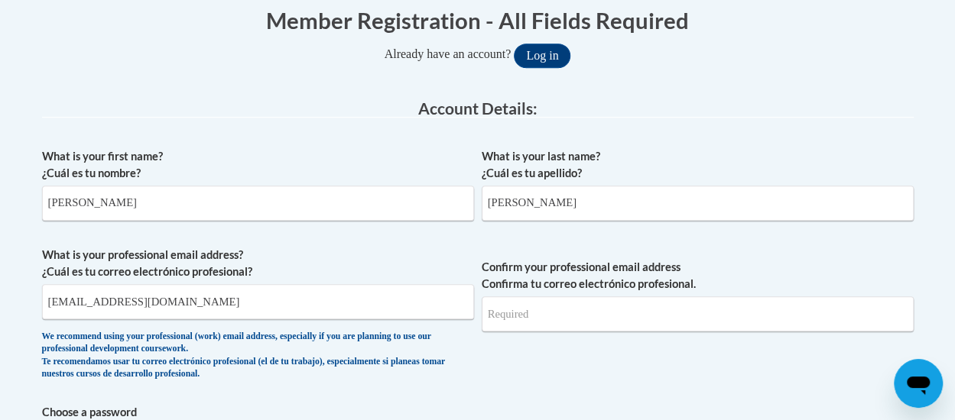
type input "Yolandageorge229@gmail.com"
select select "ad49bcad-a171-4b2e-b99c-48b446064914"
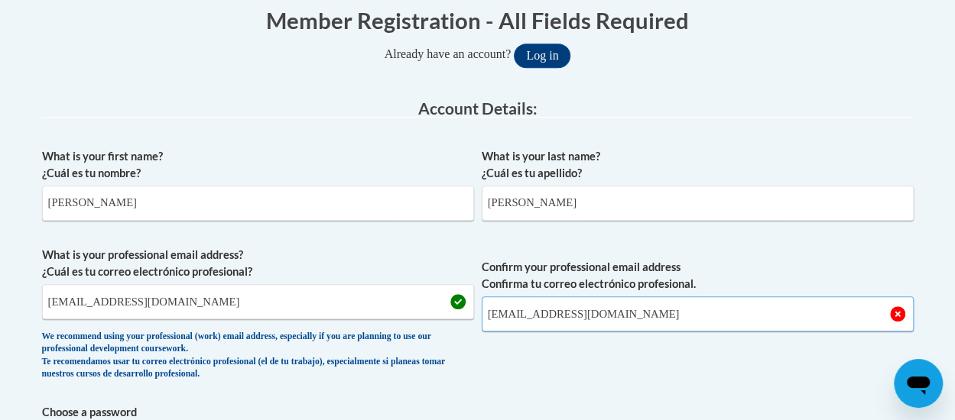
click at [653, 319] on input "Yolandageorge229@gmail.com" at bounding box center [698, 314] width 432 height 35
drag, startPoint x: 653, startPoint y: 316, endPoint x: 483, endPoint y: 314, distance: 169.7
click at [483, 314] on input "Yolandageorge229@gmail.com" at bounding box center [698, 314] width 432 height 35
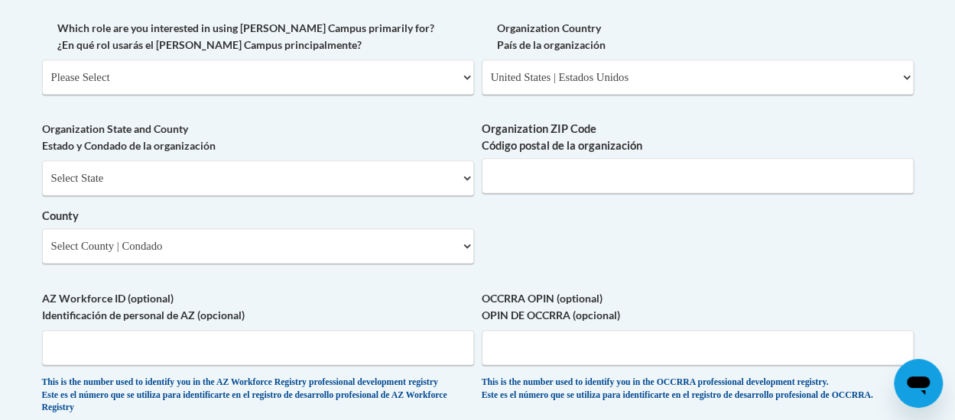
scroll to position [913, 0]
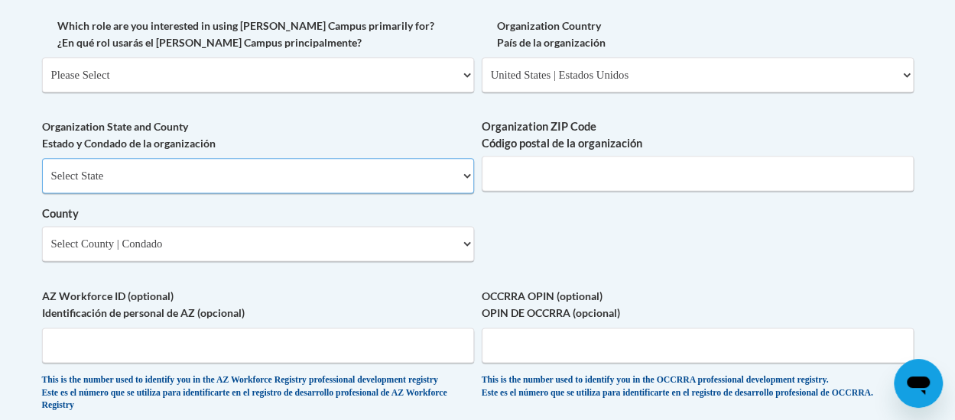
click at [468, 180] on select "Select State Alabama Alaska Arizona Arkansas California Colorado Connecticut De…" at bounding box center [258, 175] width 432 height 35
select select "Georgia"
click at [42, 158] on select "Select State Alabama Alaska Arizona Arkansas California Colorado Connecticut De…" at bounding box center [258, 175] width 432 height 35
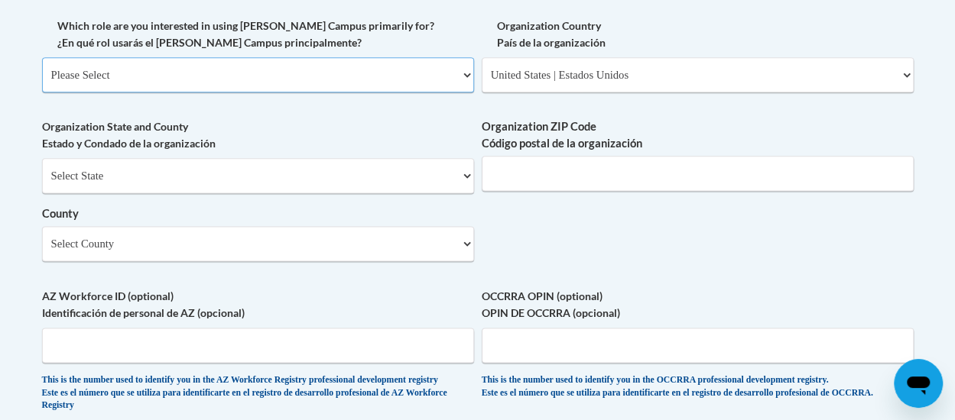
click at [468, 76] on select "Please Select College/University | Colegio/Universidad Community/Nonprofit Part…" at bounding box center [258, 74] width 432 height 35
select select "fbf2d438-af2f-41f8-98f1-81c410e29de3"
click at [42, 57] on select "Please Select College/University | Colegio/Universidad Community/Nonprofit Part…" at bounding box center [258, 74] width 432 height 35
select select "null"
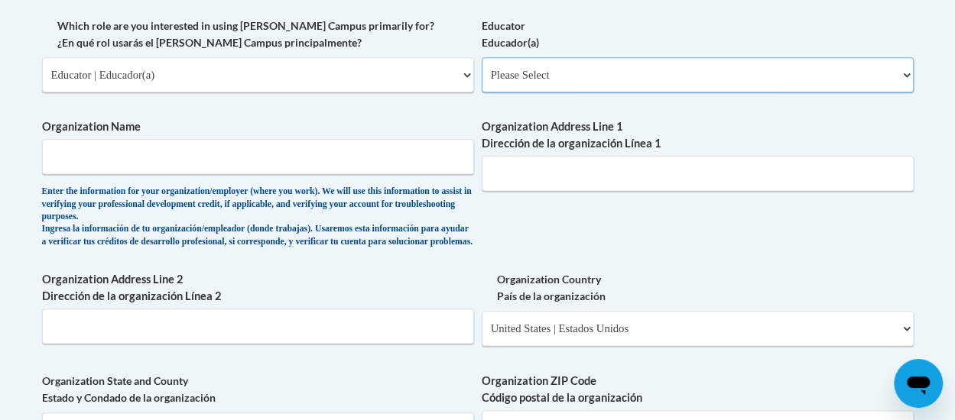
click at [908, 76] on select "Please Select Early Learning/Daycare Teacher/Family Home Care Provider | Maestr…" at bounding box center [698, 74] width 432 height 35
select select "6732b29e-f5f4-40e4-a595-7dafd2b8fb29"
click at [482, 57] on select "Please Select Early Learning/Daycare Teacher/Family Home Care Provider | Maestr…" at bounding box center [698, 74] width 432 height 35
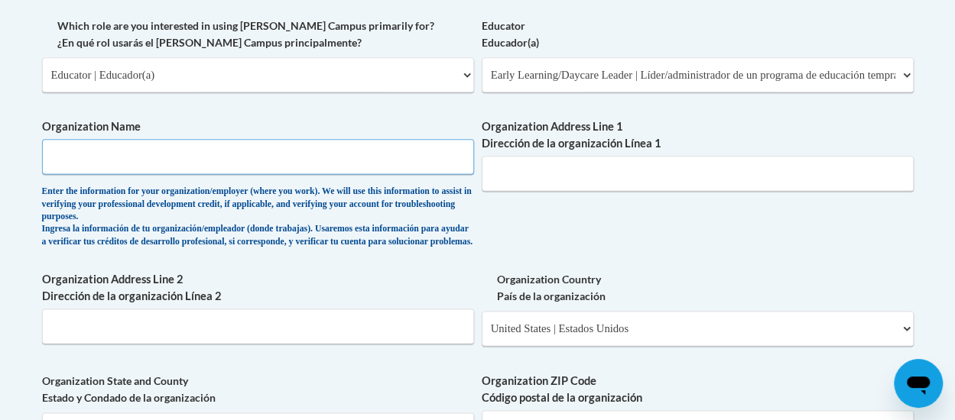
click at [242, 157] on input "Organization Name" at bounding box center [258, 156] width 432 height 35
type input "Miller County Care Academy"
type input "Yolandageorge229@gmail.com"
type input "215 Delores Street"
select select "Miller"
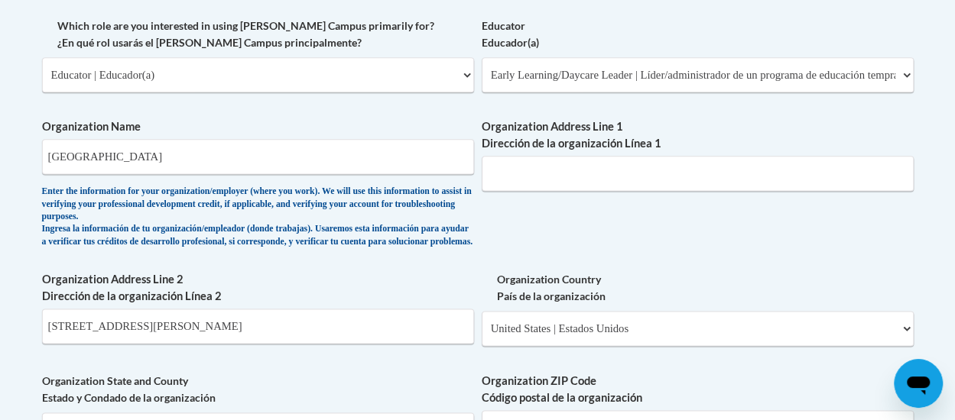
type input "39837"
click at [547, 177] on input "Organization Address Line 1 Dirección de la organización Línea 1" at bounding box center [698, 173] width 432 height 35
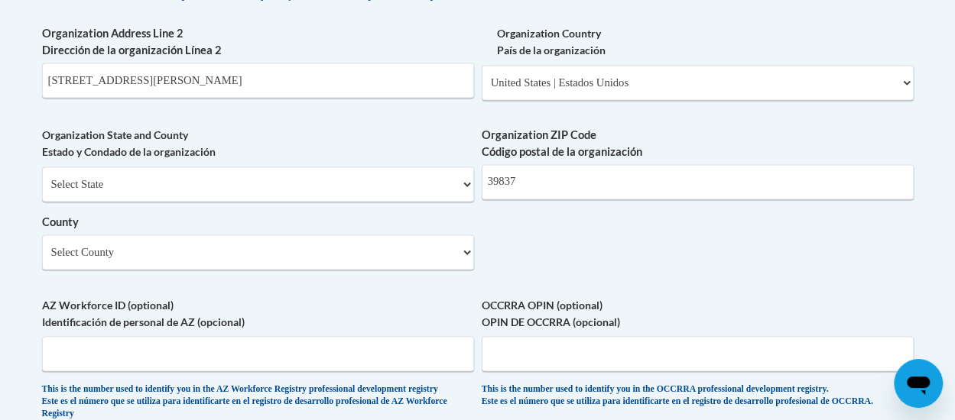
scroll to position [1175, 0]
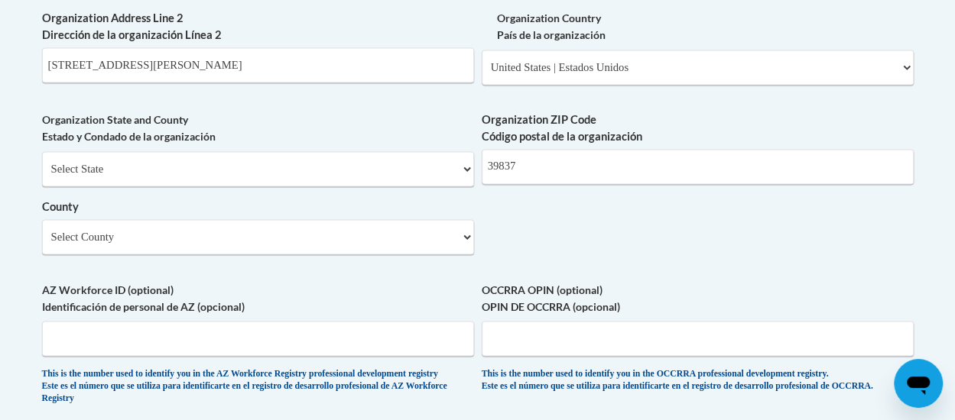
type input "215 Delores Street"
click at [467, 178] on select "Select State Alabama Alaska Arizona Arkansas California Colorado Connecticut De…" at bounding box center [258, 168] width 432 height 35
select select "Georgia"
click at [42, 163] on select "Select State Alabama Alaska Arizona Arkansas California Colorado Connecticut De…" at bounding box center [258, 168] width 432 height 35
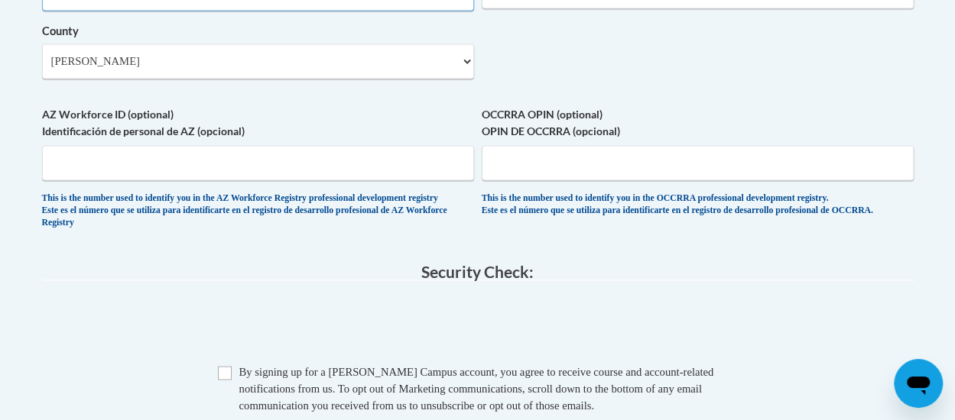
scroll to position [1369, 0]
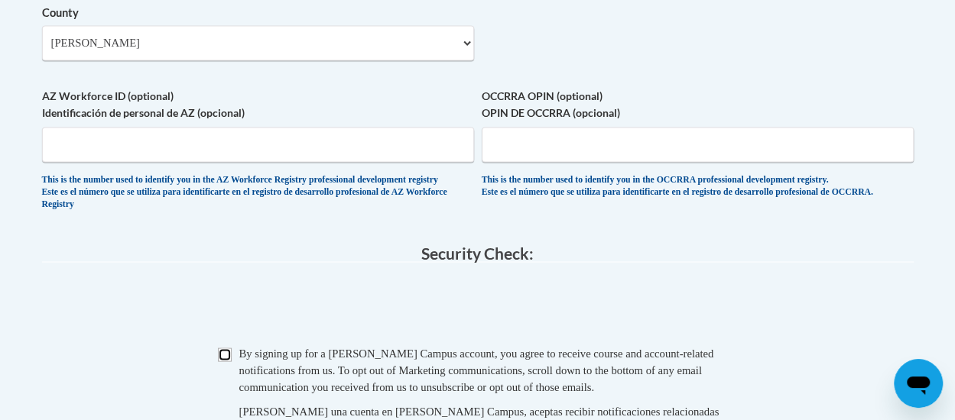
click at [222, 362] on input "Checkbox" at bounding box center [225, 355] width 14 height 14
checkbox input "true"
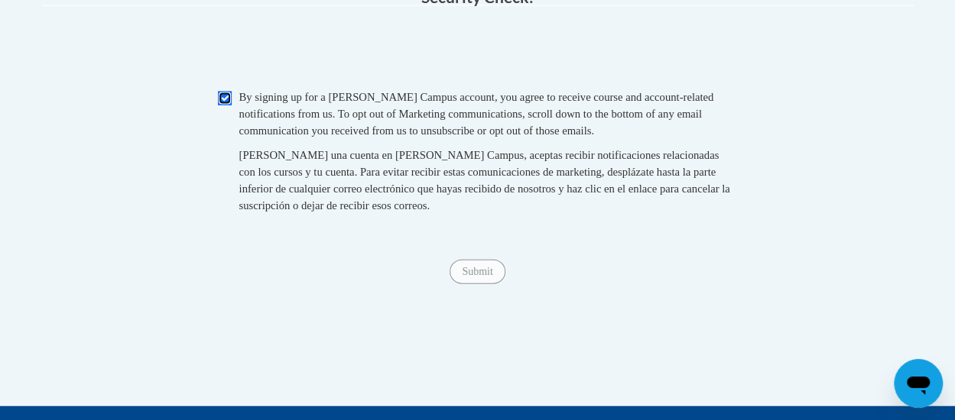
scroll to position [1631, 0]
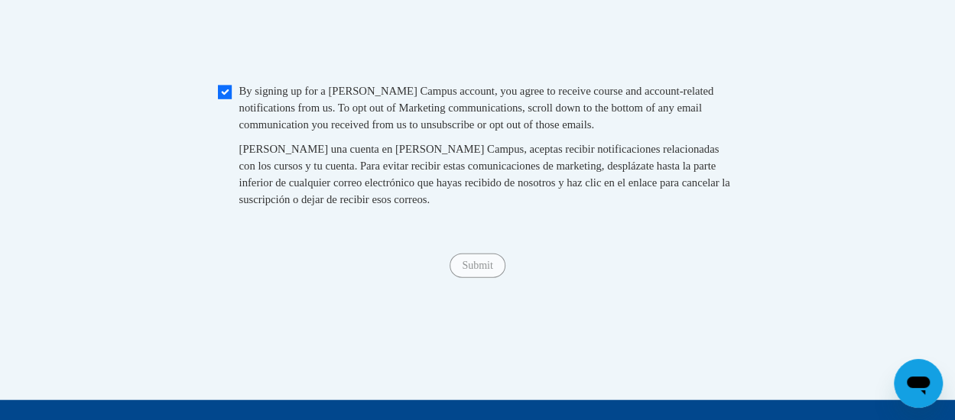
click at [485, 271] on span "Submit" at bounding box center [476, 264] width 55 height 12
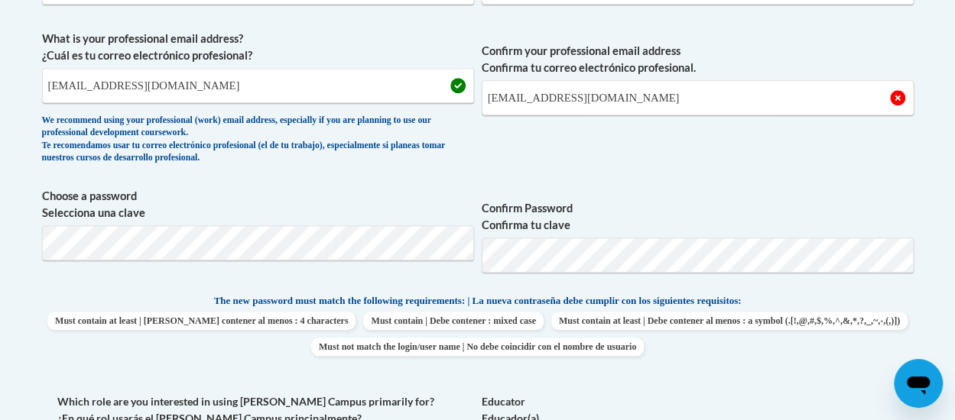
scroll to position [547, 0]
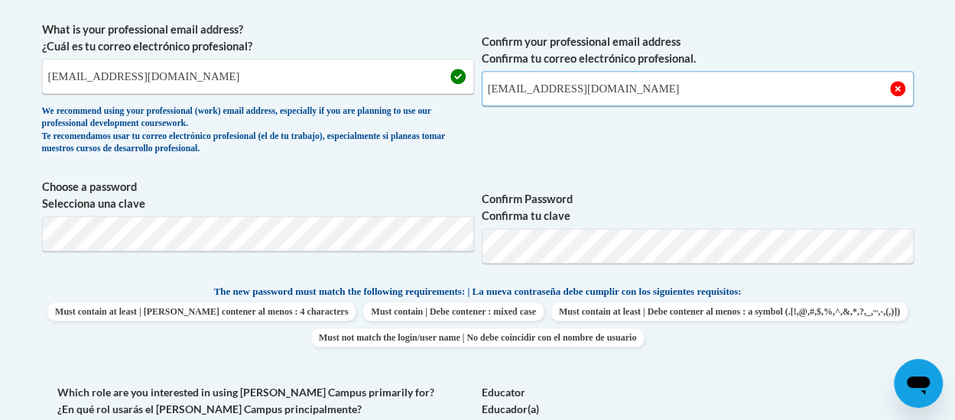
click at [642, 84] on input "Yolandageorge229@gmail.com" at bounding box center [698, 88] width 432 height 35
drag, startPoint x: 642, startPoint y: 84, endPoint x: 483, endPoint y: 92, distance: 159.2
click at [483, 92] on input "Yolandageorge229@gmail.com" at bounding box center [698, 88] width 432 height 35
type input "30110940@brighthorizons.com"
click at [780, 155] on span "Confirm your professional email address Confirma tu correo electrónico profesio…" at bounding box center [698, 91] width 432 height 141
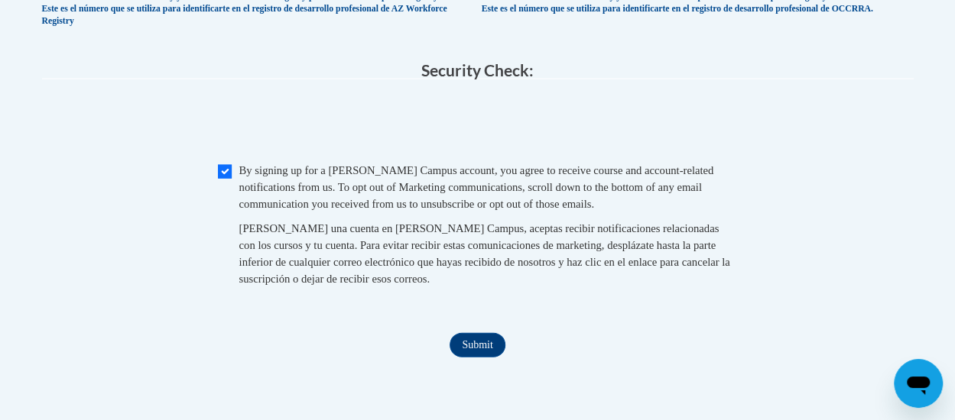
scroll to position [1564, 0]
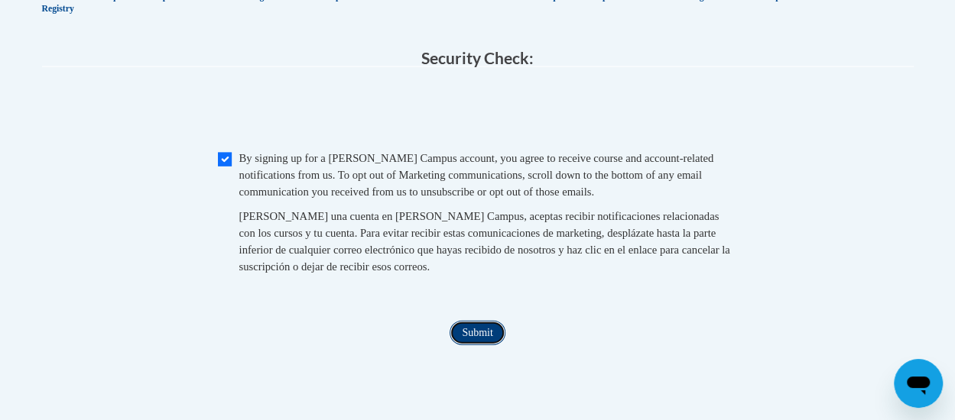
click at [479, 345] on input "Submit" at bounding box center [476, 333] width 55 height 24
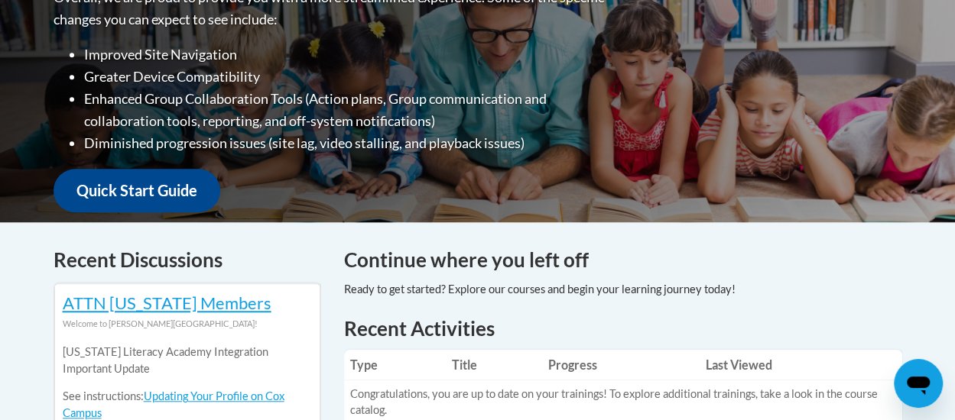
scroll to position [434, 0]
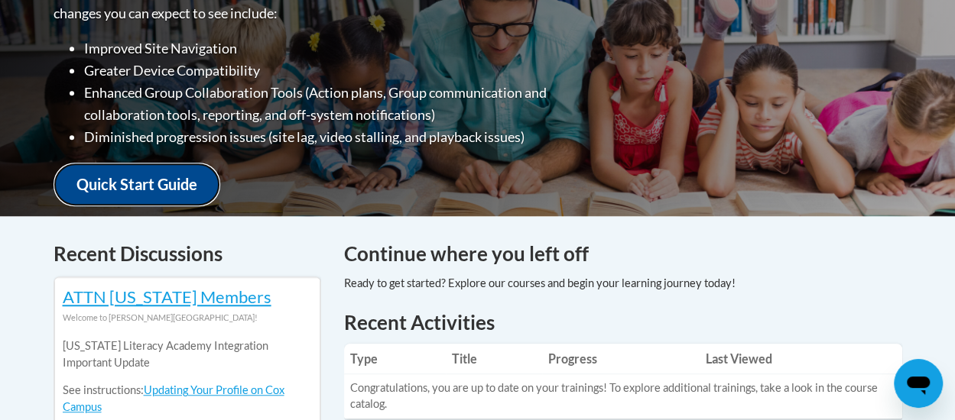
click at [133, 184] on link "Quick Start Guide" at bounding box center [137, 185] width 167 height 44
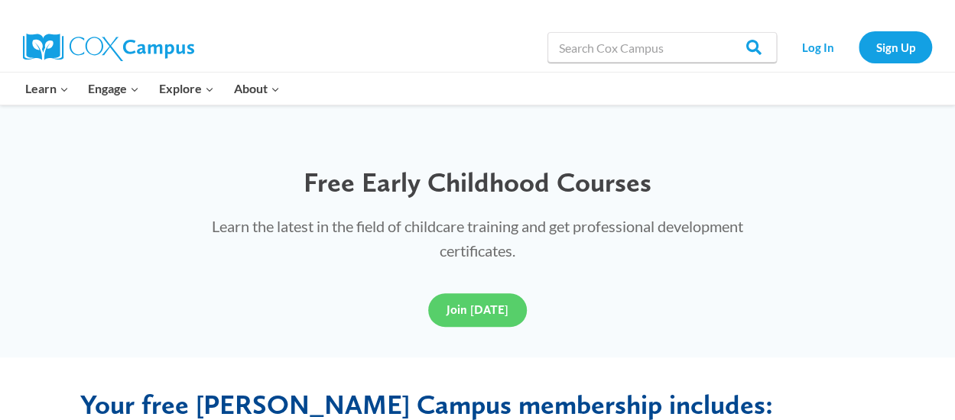
scroll to position [385, 0]
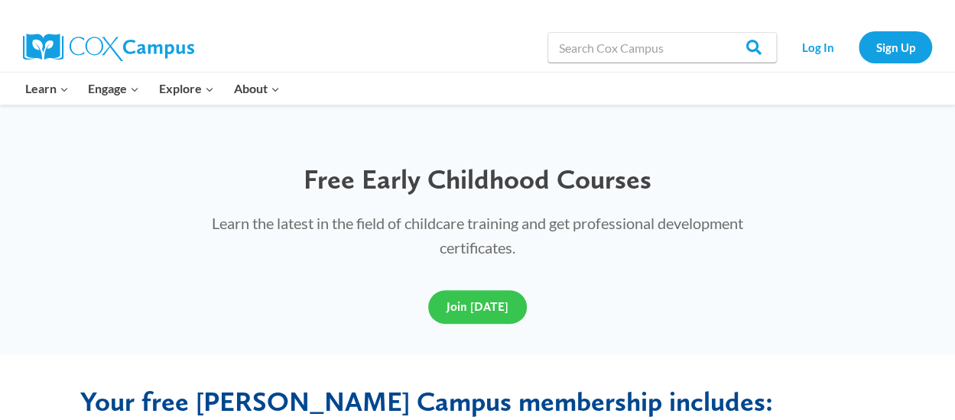
click at [495, 316] on link "Join [DATE]" at bounding box center [477, 307] width 99 height 34
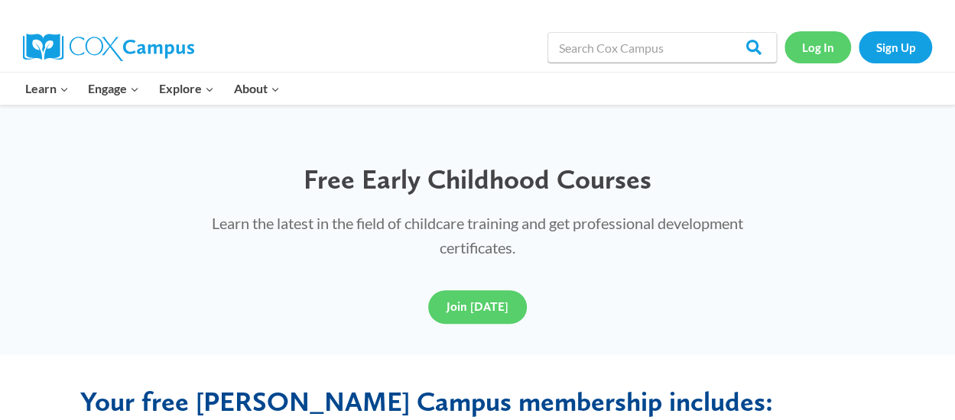
click at [817, 48] on link "Log In" at bounding box center [817, 46] width 67 height 31
